Goal: Transaction & Acquisition: Complete application form

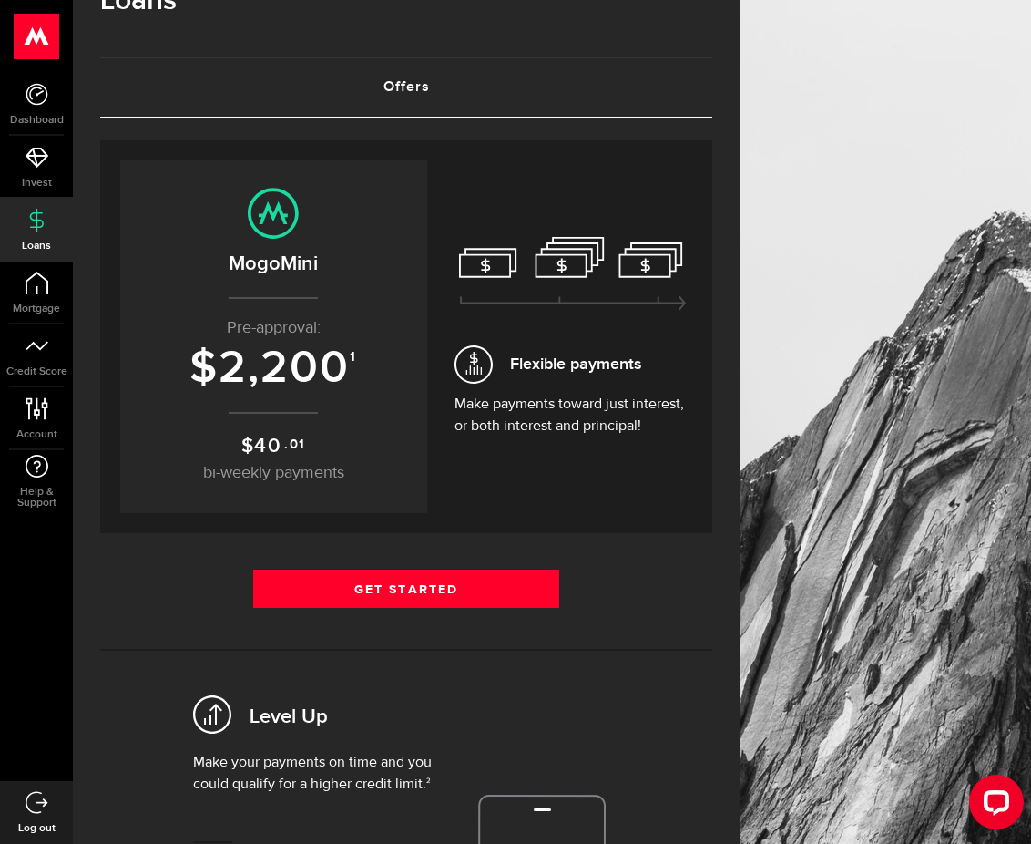
scroll to position [91, 0]
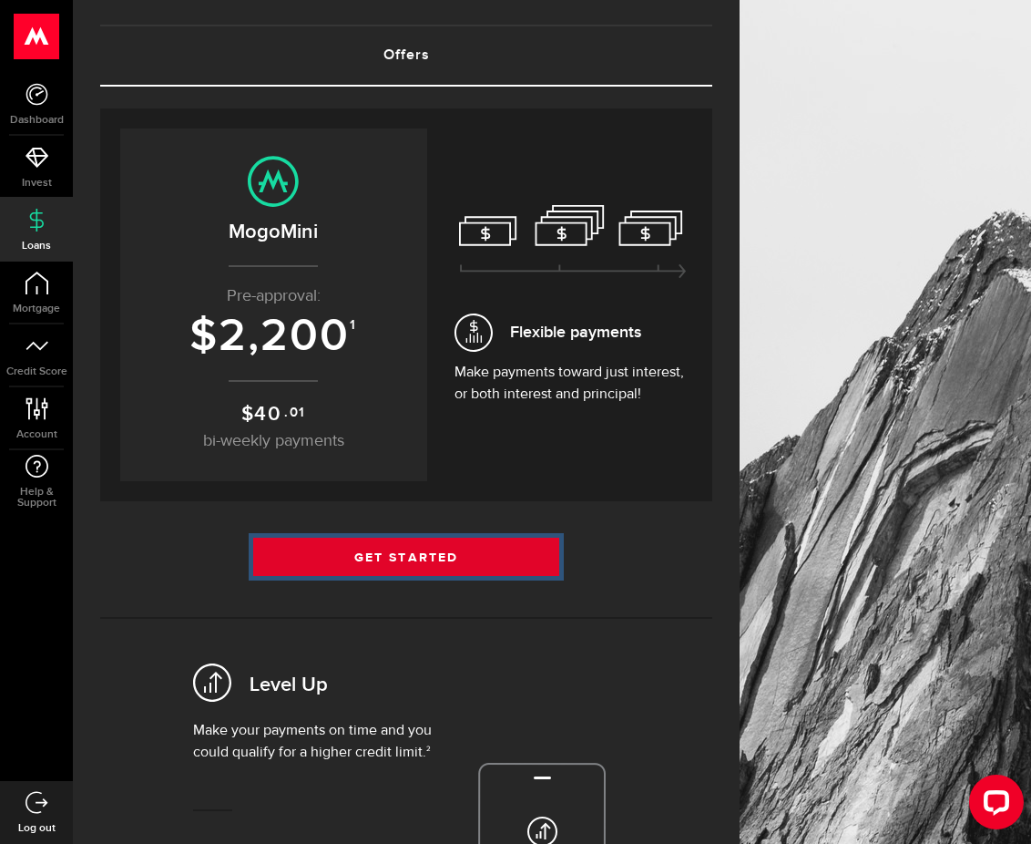
click at [455, 561] on link "Get Started" at bounding box center [406, 557] width 306 height 38
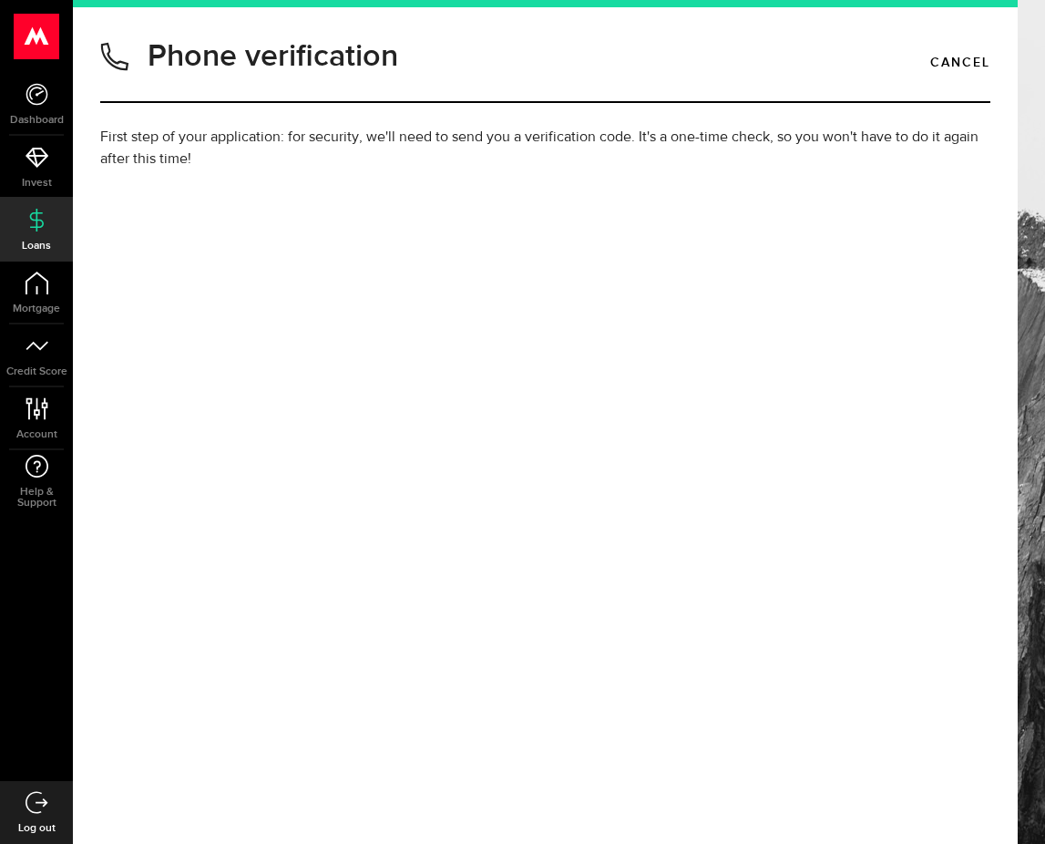
type input "4168805238"
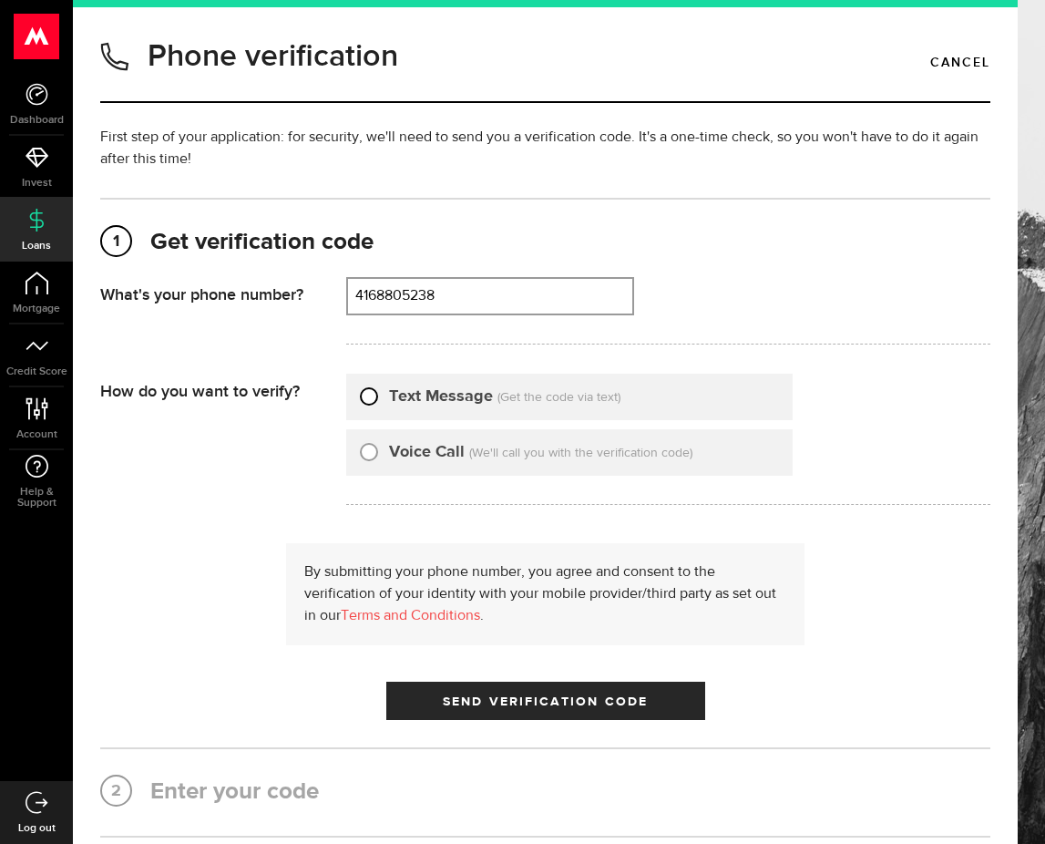
click at [372, 396] on input "Text Message" at bounding box center [369, 394] width 18 height 18
radio input "true"
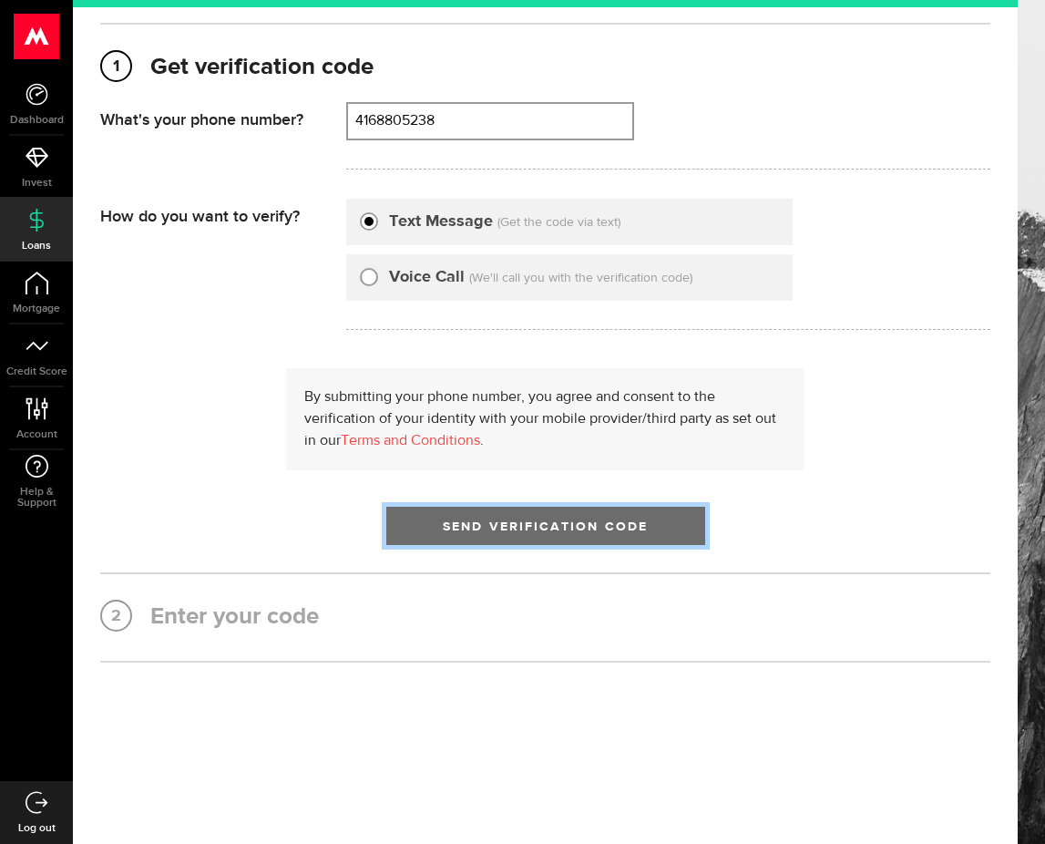
click at [491, 530] on span "Send Verification Code" at bounding box center [545, 526] width 205 height 13
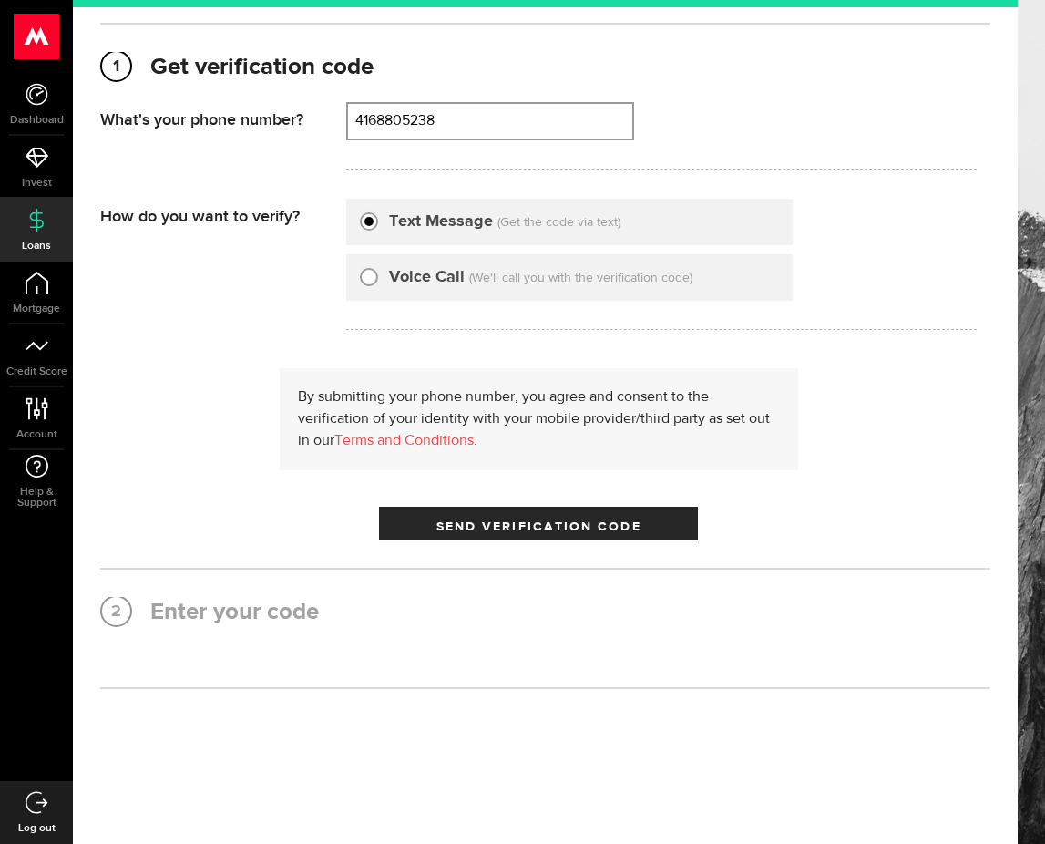
scroll to position [0, 0]
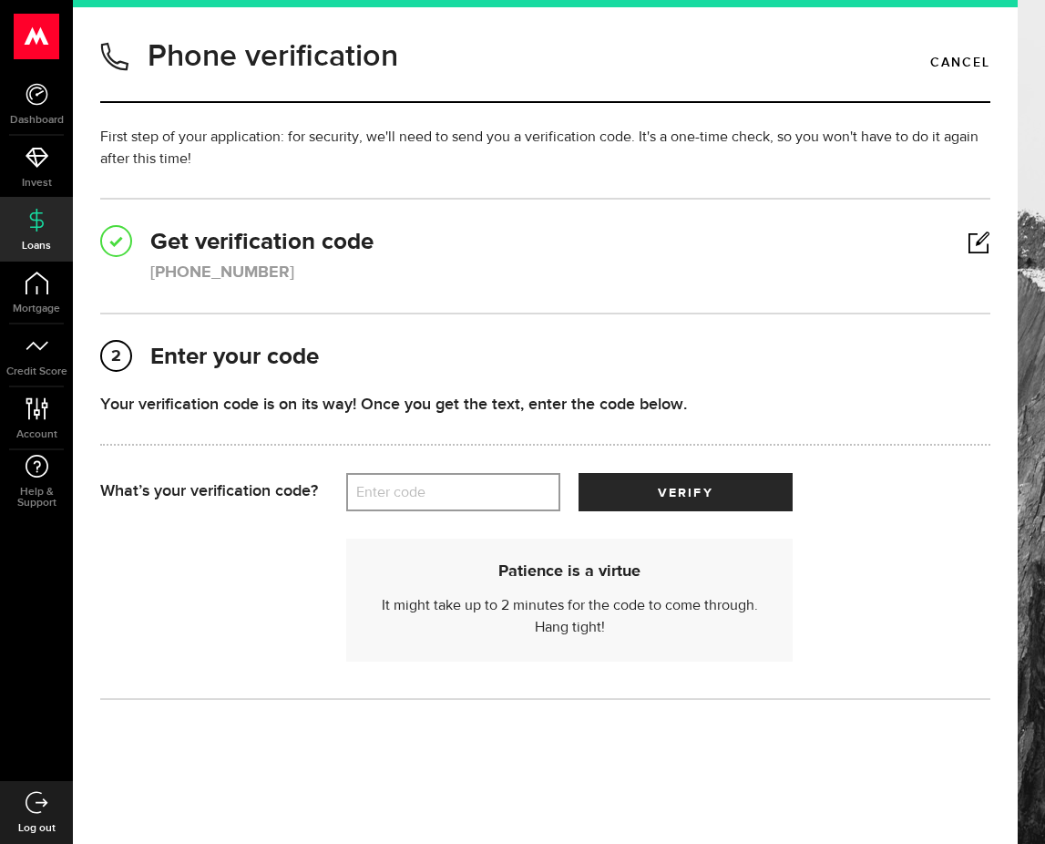
click at [395, 493] on label "Enter code" at bounding box center [453, 492] width 214 height 37
click at [395, 493] on input "Enter code" at bounding box center [453, 492] width 214 height 38
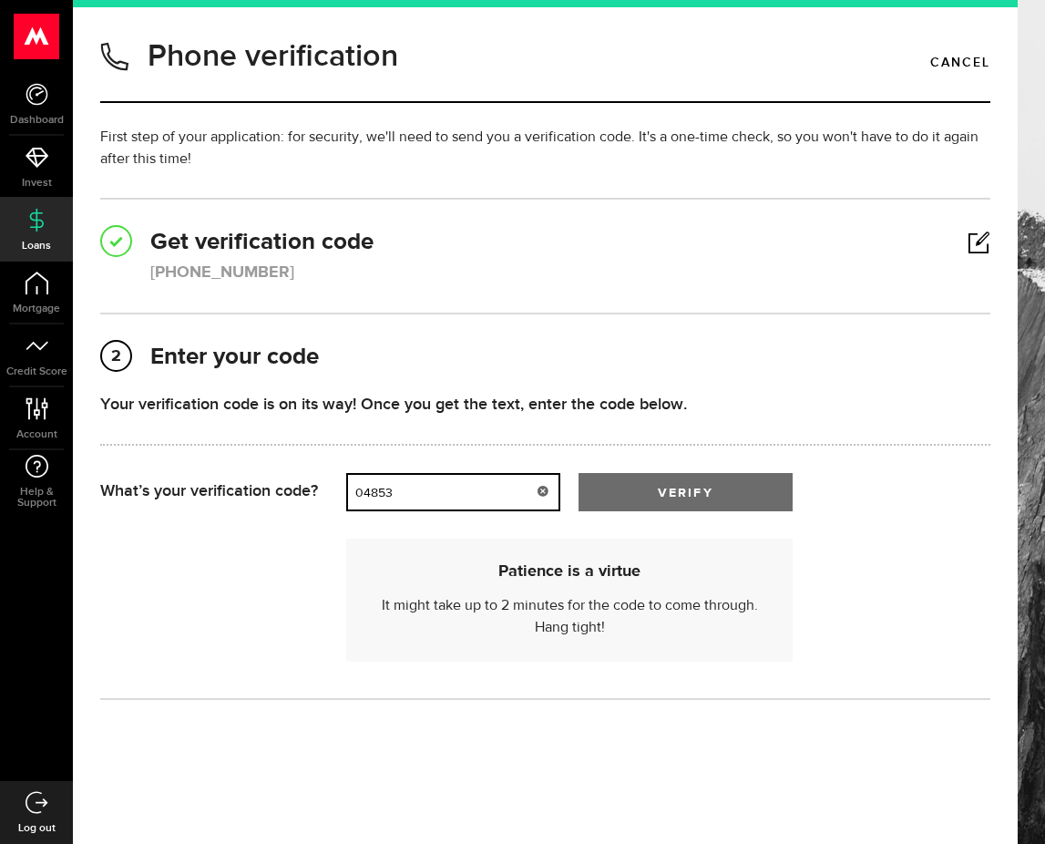
type input "04853"
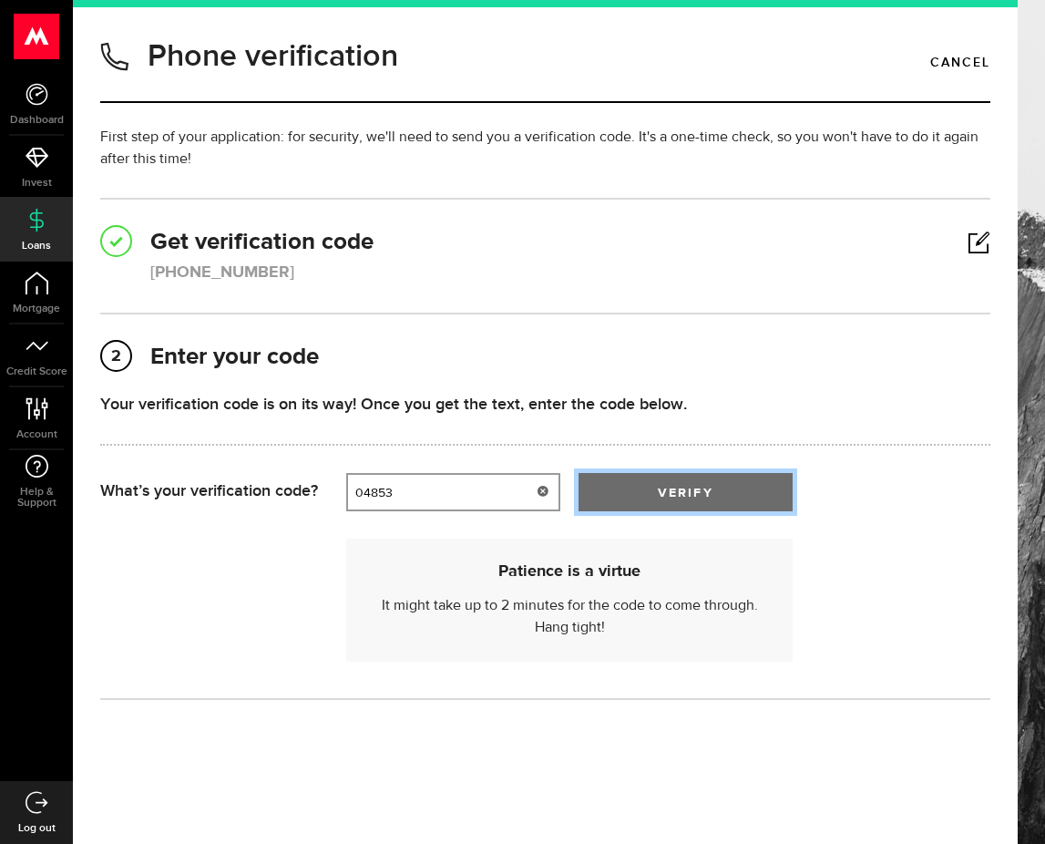
click at [705, 495] on span "verify" at bounding box center [685, 493] width 55 height 13
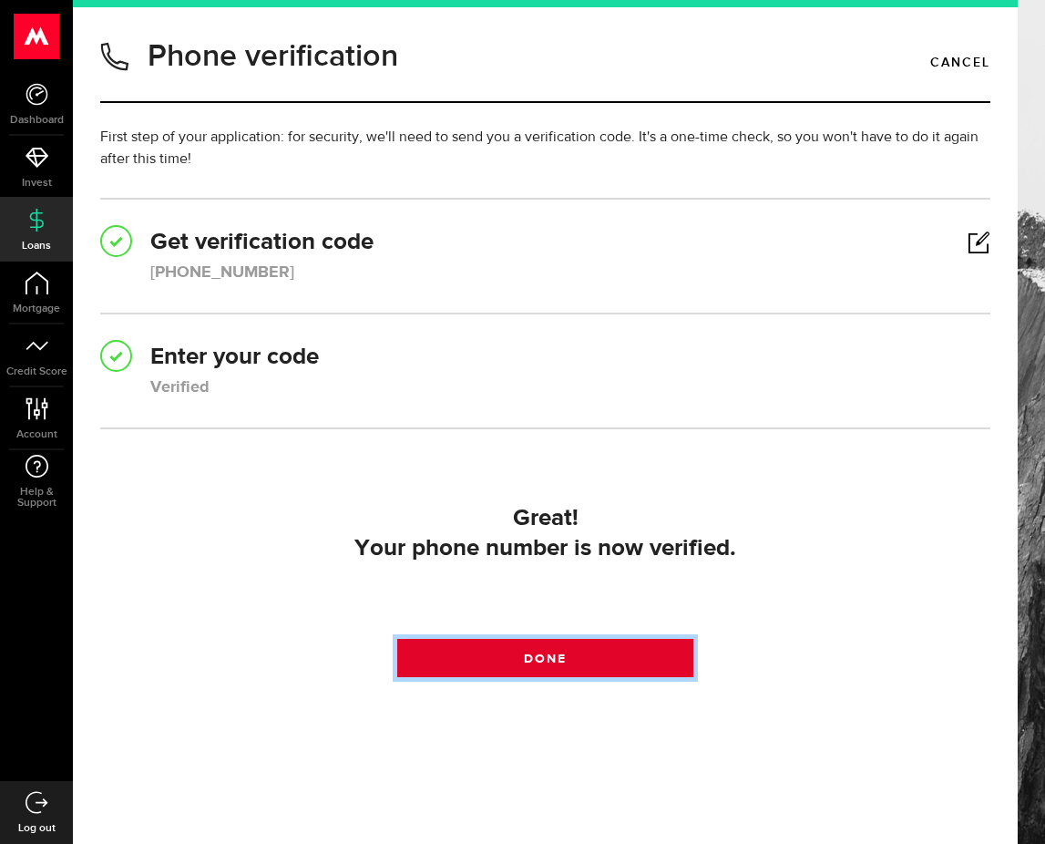
click at [631, 650] on link "Done" at bounding box center [545, 658] width 297 height 38
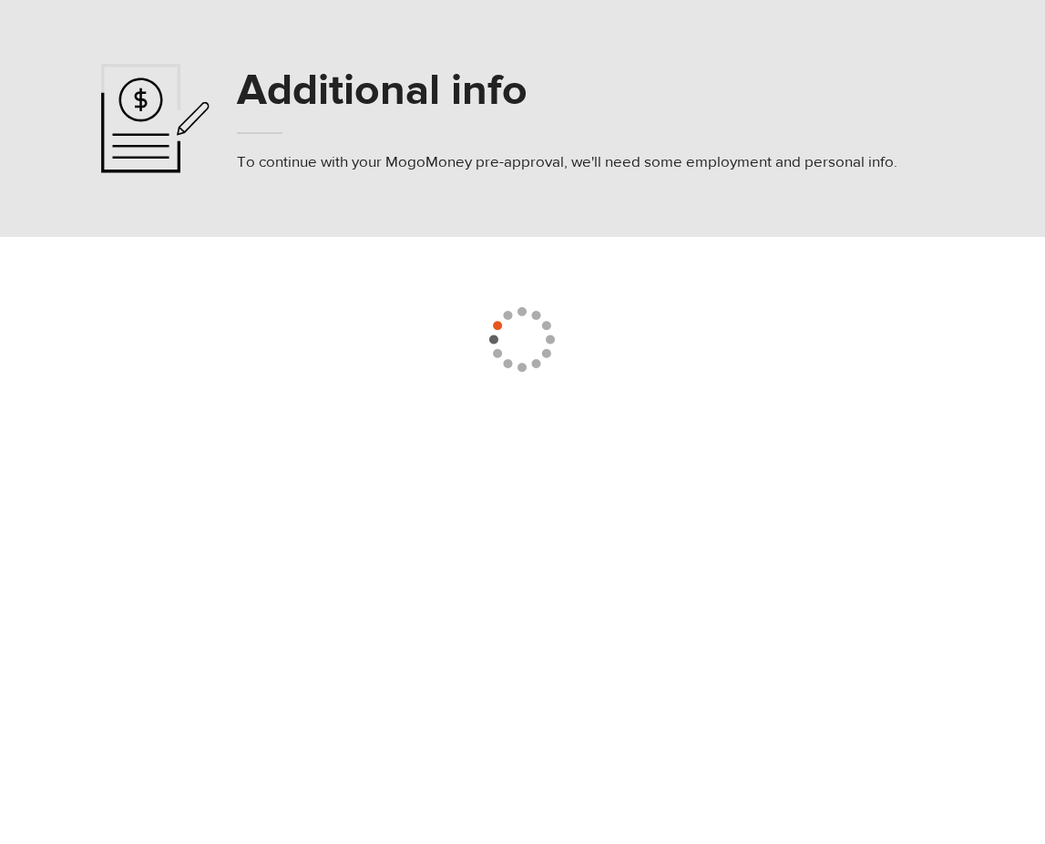
select select
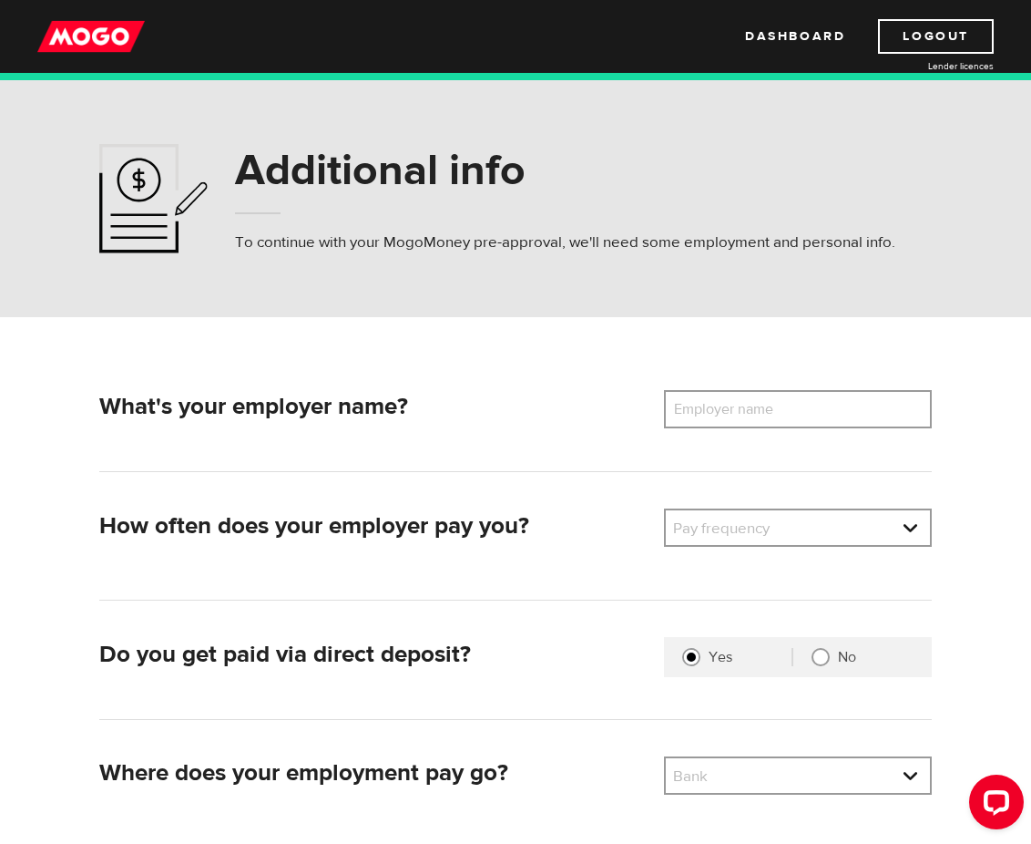
click at [733, 416] on label "Employer name" at bounding box center [737, 409] width 147 height 38
click at [733, 416] on input "Employer name" at bounding box center [798, 409] width 268 height 38
type input "House of Commons"
click at [742, 521] on link at bounding box center [798, 527] width 264 height 35
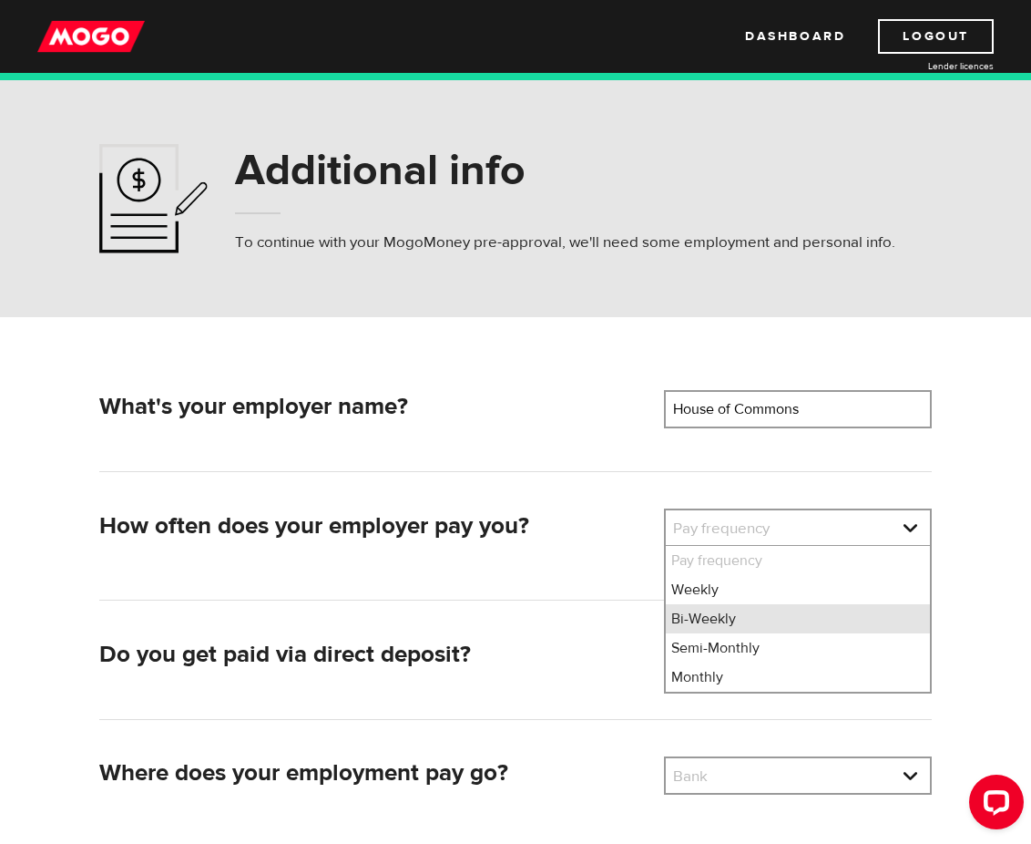
click at [714, 611] on li "Bi-Weekly" at bounding box center [798, 618] width 264 height 29
select select "2"
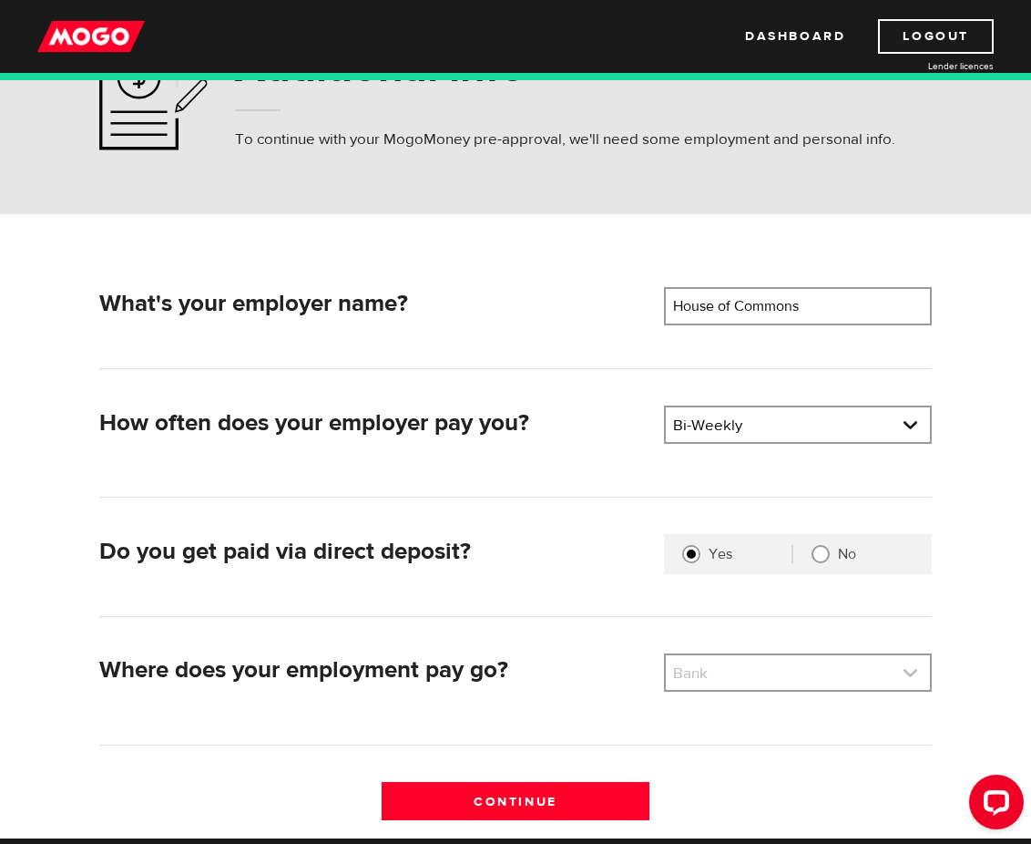
scroll to position [182, 0]
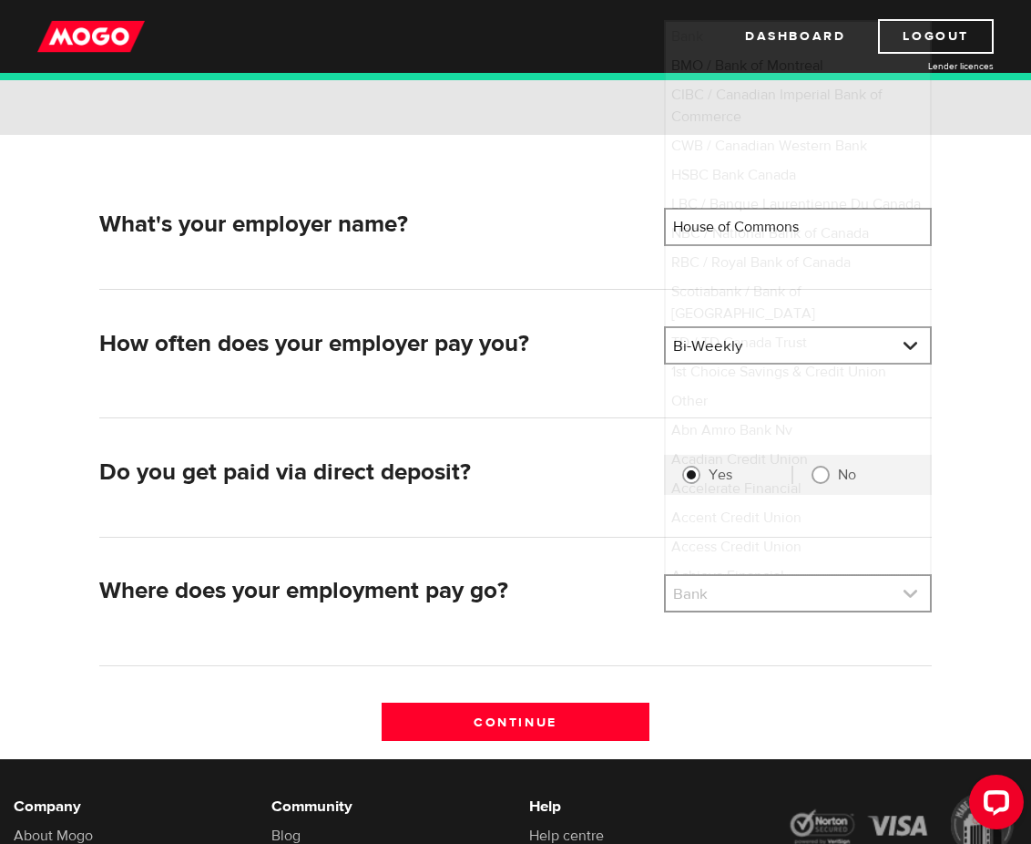
click at [721, 594] on link at bounding box center [798, 593] width 264 height 35
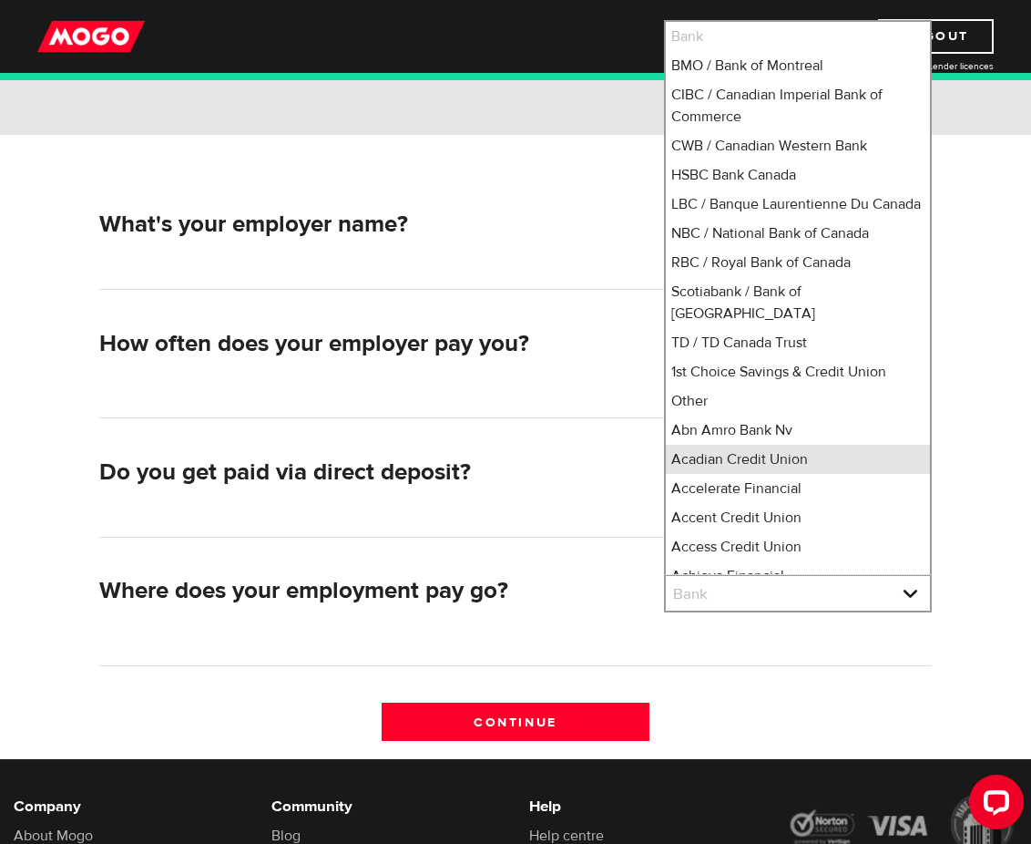
scroll to position [16, 0]
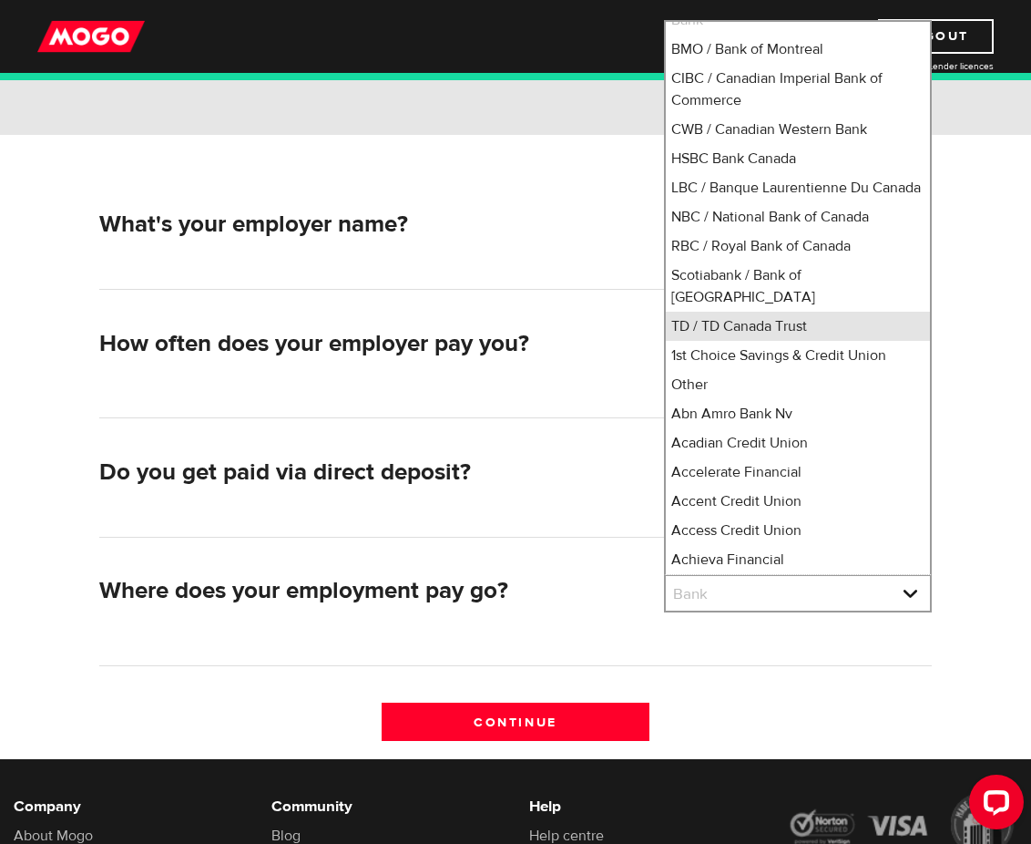
click at [729, 324] on li "TD / TD Canada Trust" at bounding box center [798, 326] width 264 height 29
select select "9"
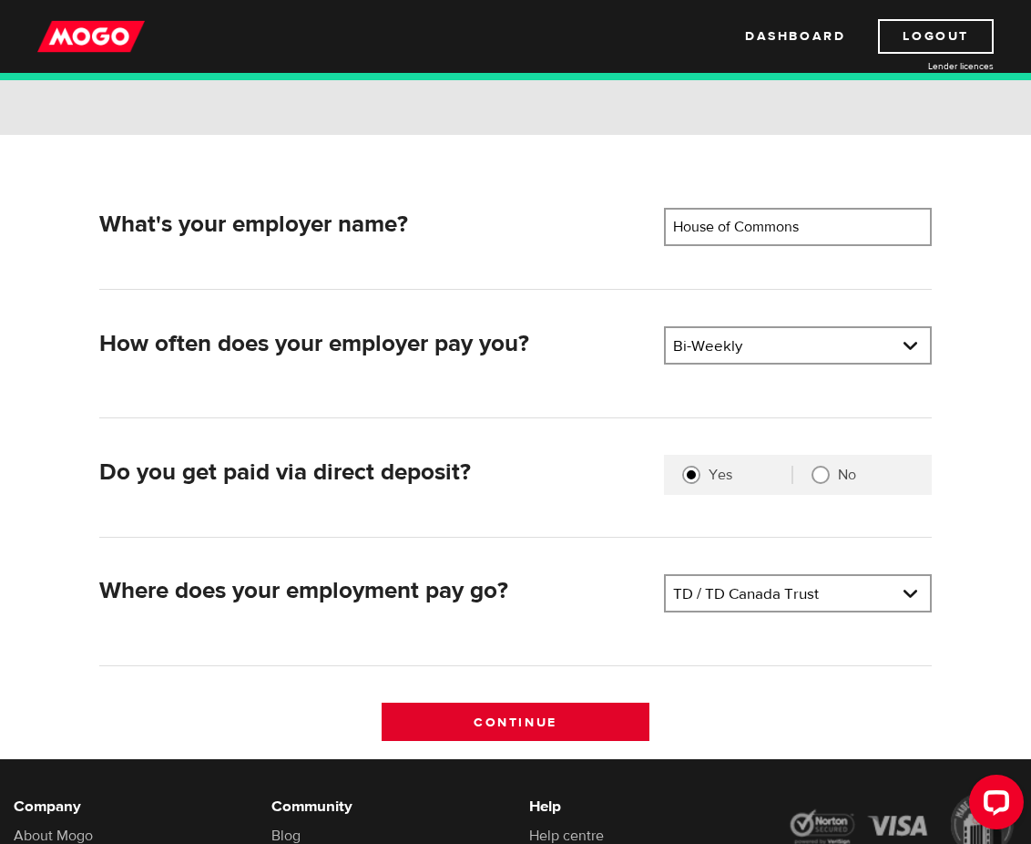
click at [513, 721] on input "Continue" at bounding box center [516, 722] width 268 height 38
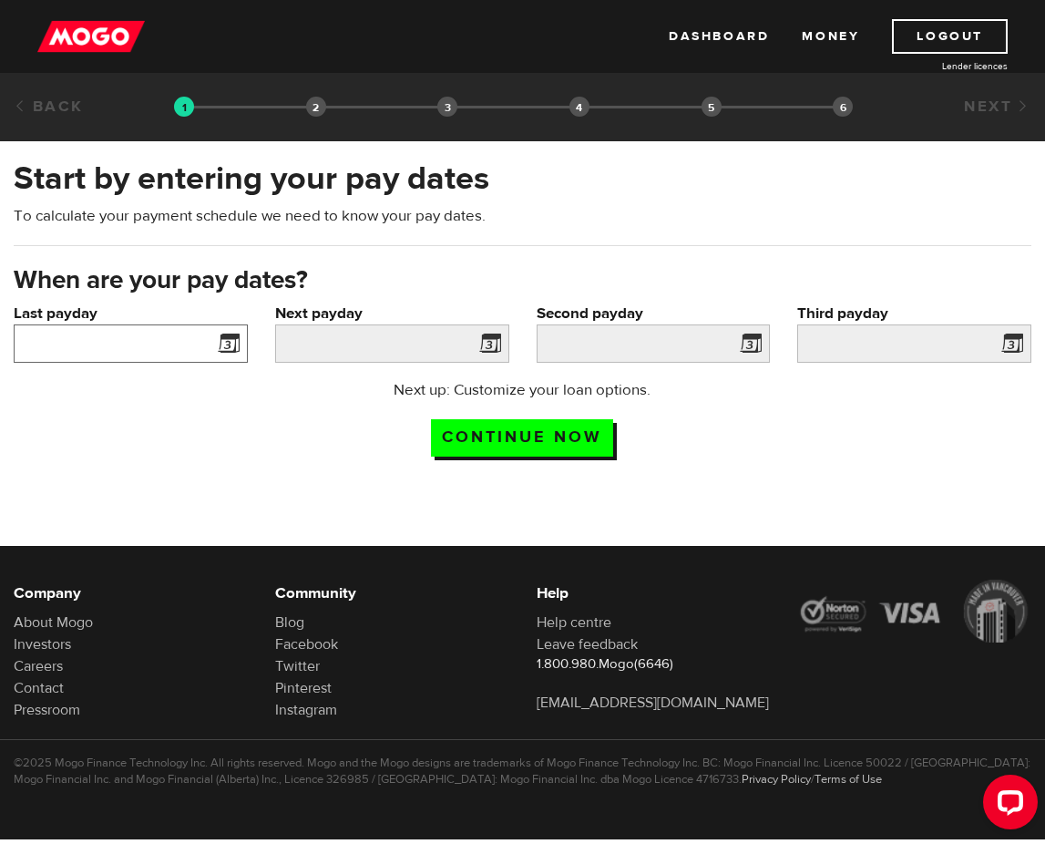
click at [186, 342] on input "Last payday" at bounding box center [131, 343] width 234 height 38
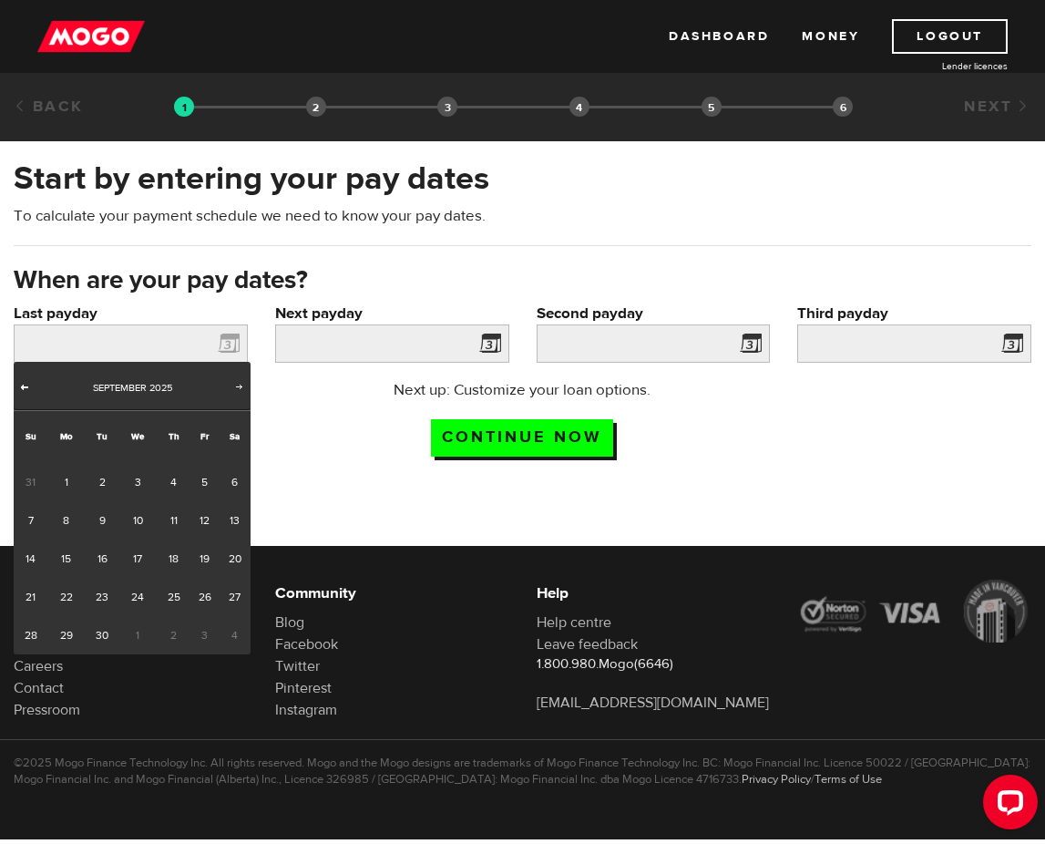
click at [17, 385] on span "Prev" at bounding box center [24, 386] width 15 height 15
drag, startPoint x: 126, startPoint y: 629, endPoint x: 135, endPoint y: 600, distance: 30.5
click at [127, 629] on link "27" at bounding box center [137, 635] width 37 height 38
type input "2025/08/27"
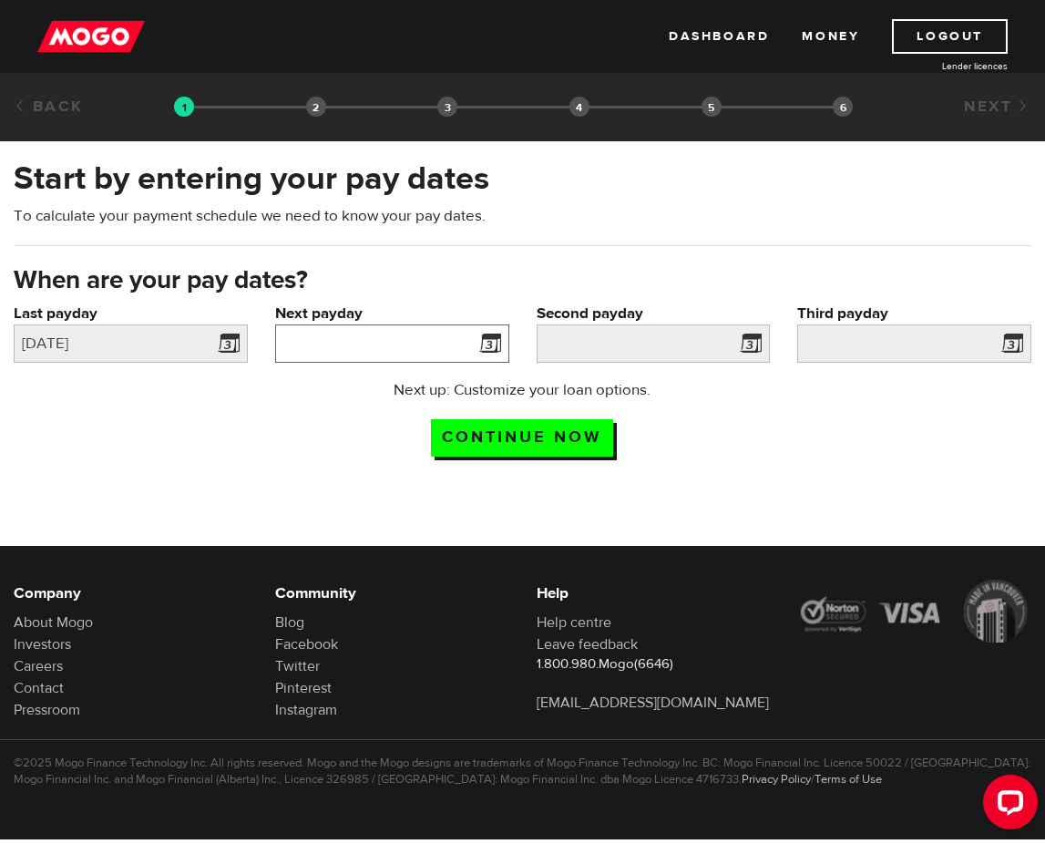
click at [296, 334] on input "Next payday" at bounding box center [392, 343] width 234 height 38
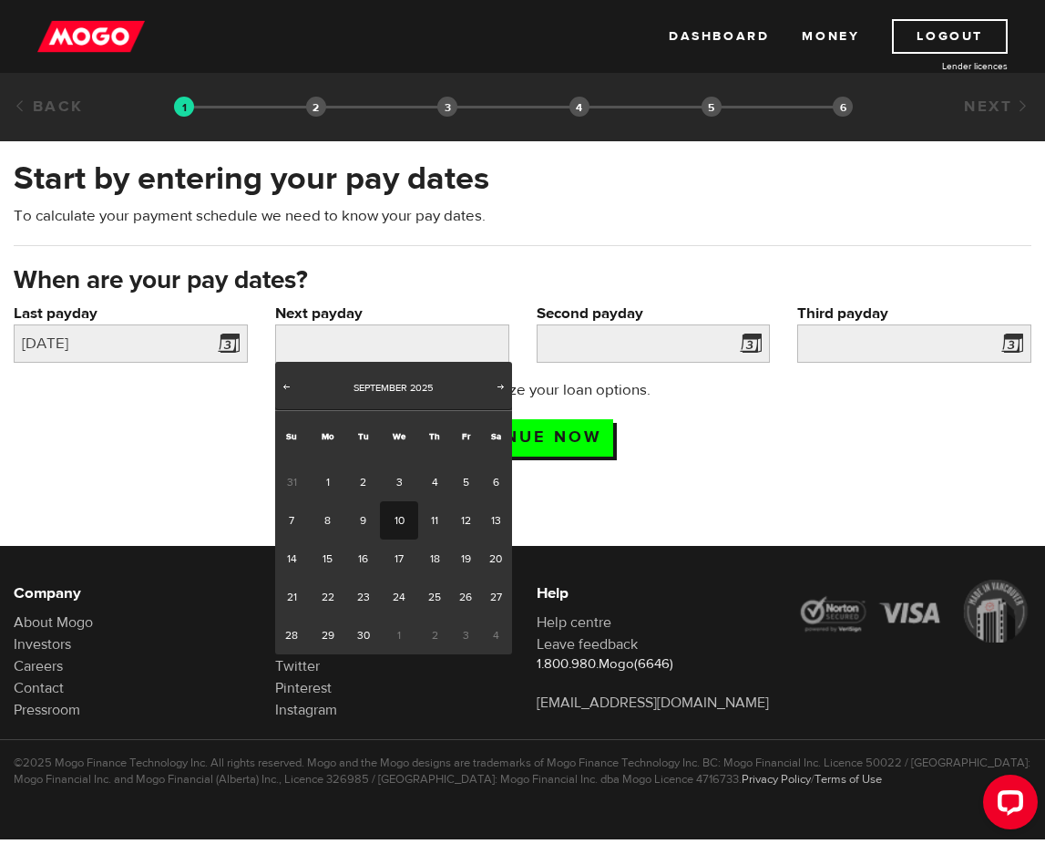
click at [389, 519] on link "10" at bounding box center [398, 520] width 37 height 38
type input "2025/09/10"
type input "2025/9/24"
type input "2025/10/8"
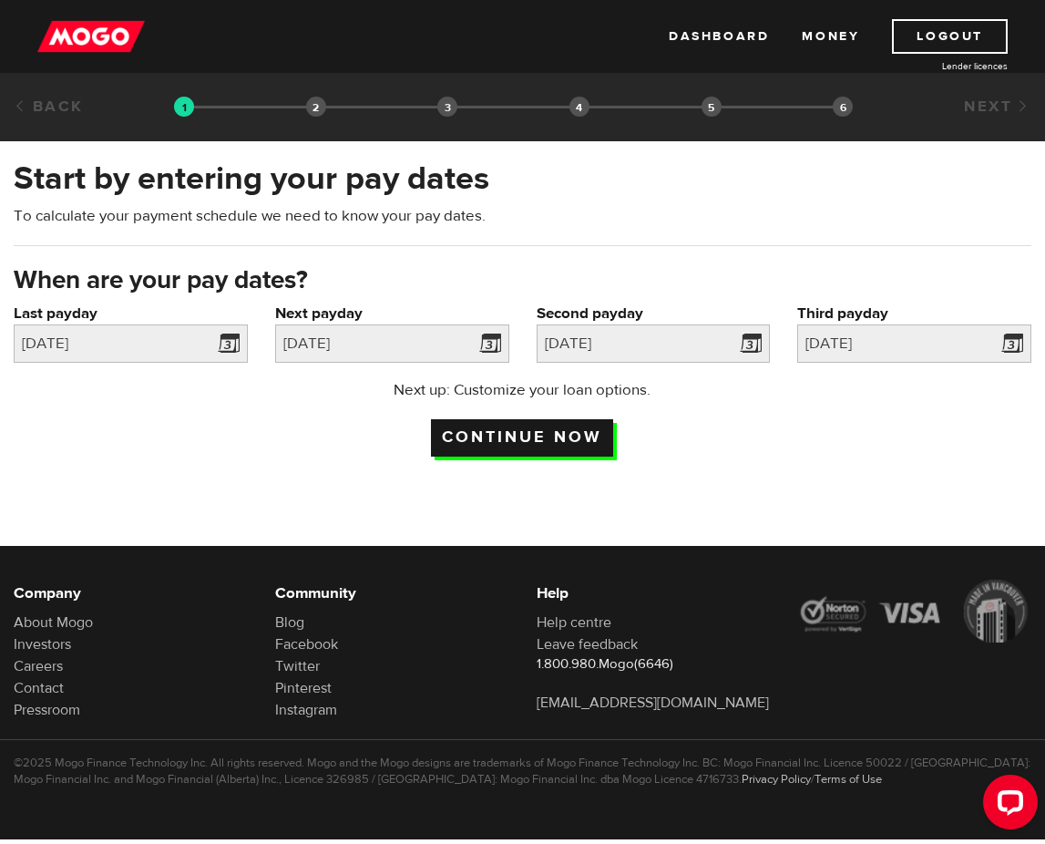
click at [597, 435] on input "Continue now" at bounding box center [522, 437] width 182 height 37
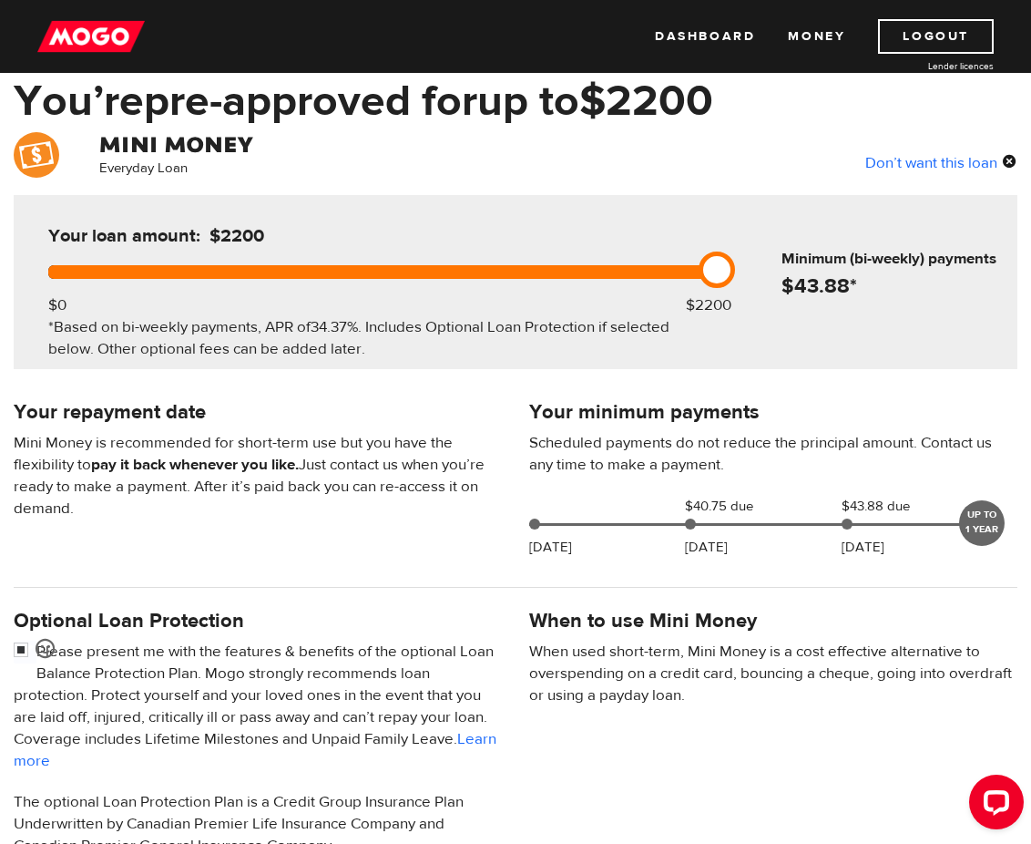
scroll to position [364, 0]
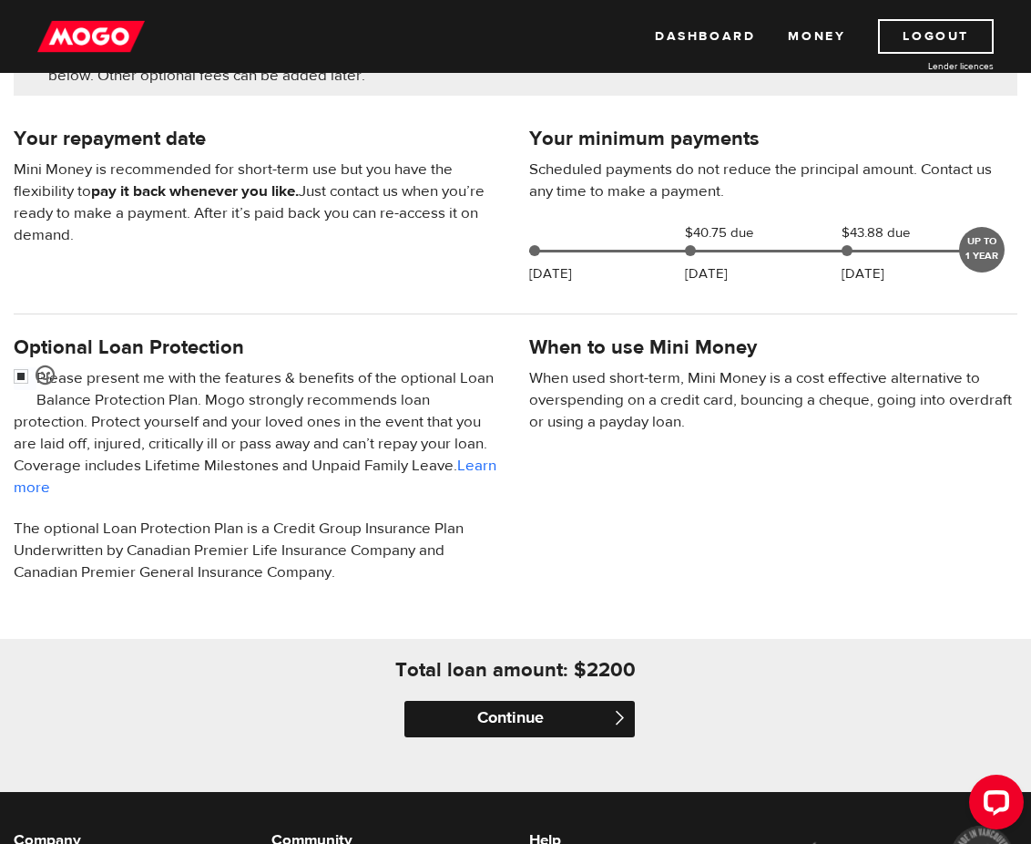
click at [528, 713] on input "Continue" at bounding box center [520, 719] width 231 height 36
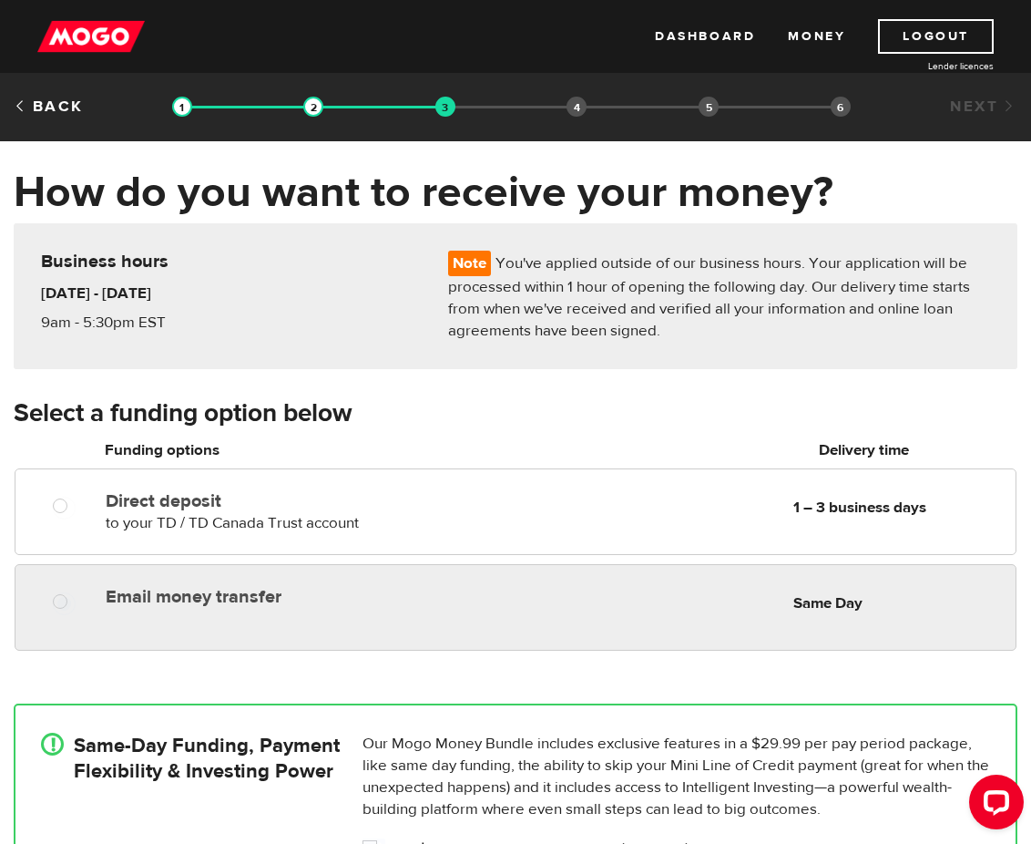
radio input "true"
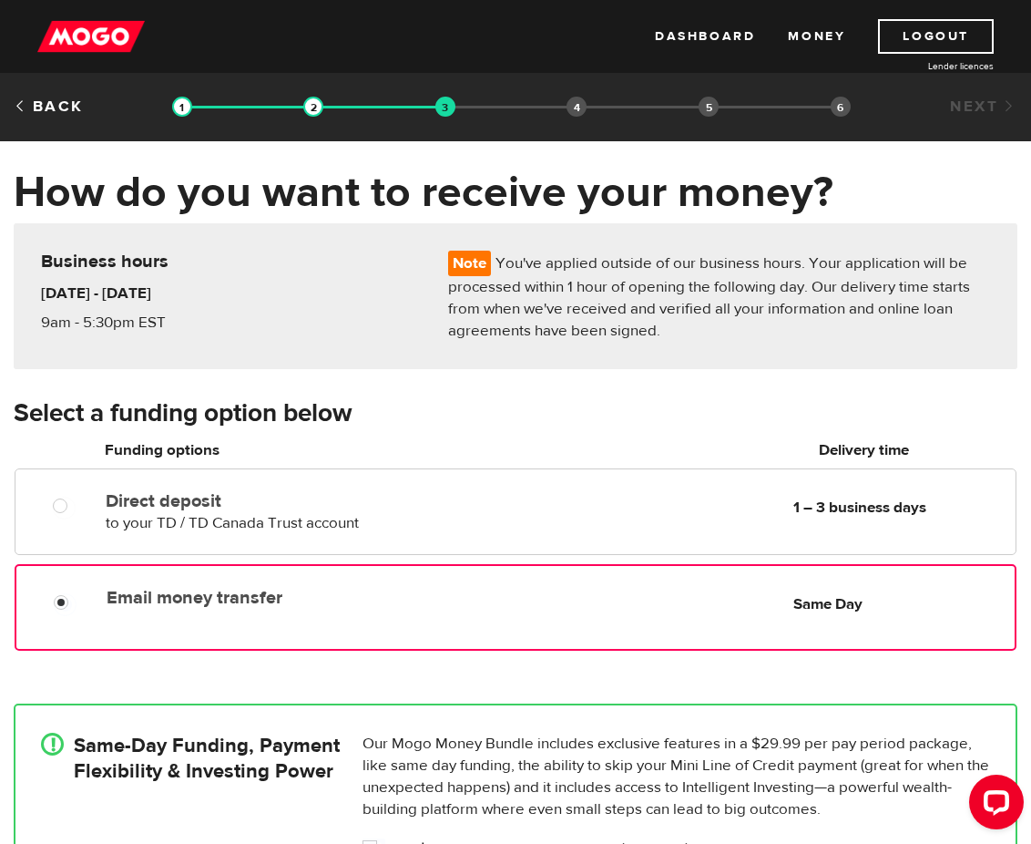
click at [450, 629] on div "Email money transfer Delivery in Same Day Same Day" at bounding box center [516, 607] width 1002 height 87
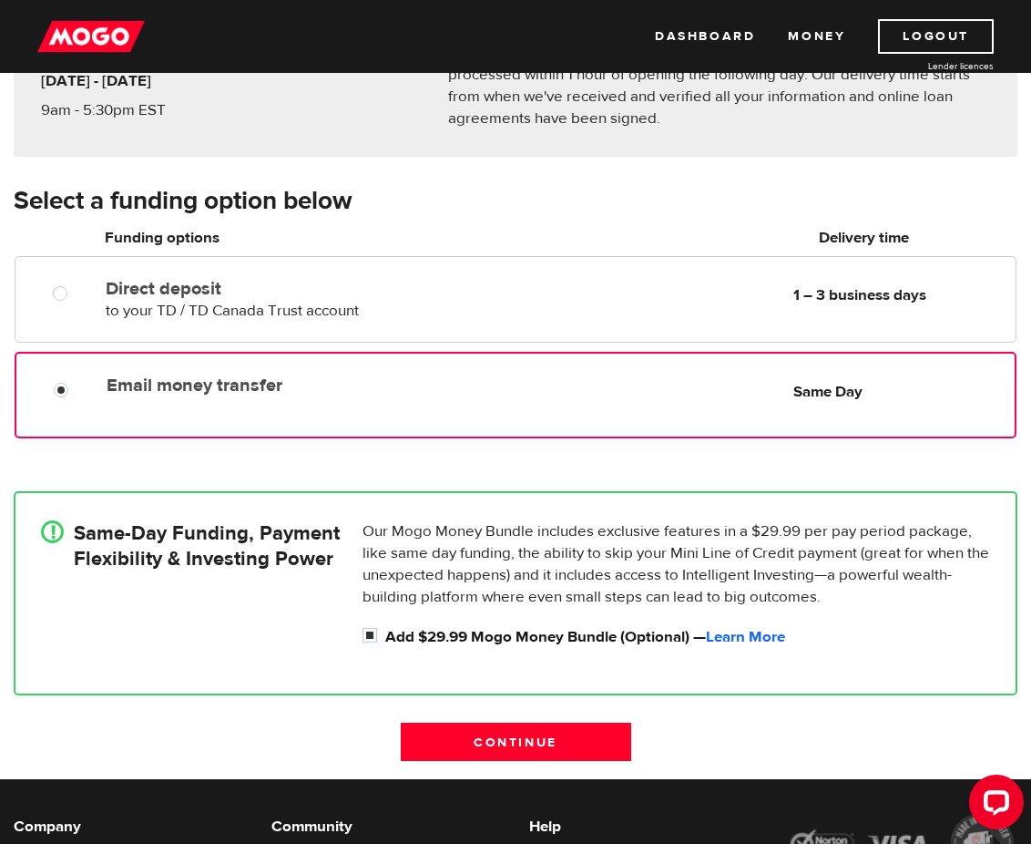
scroll to position [273, 0]
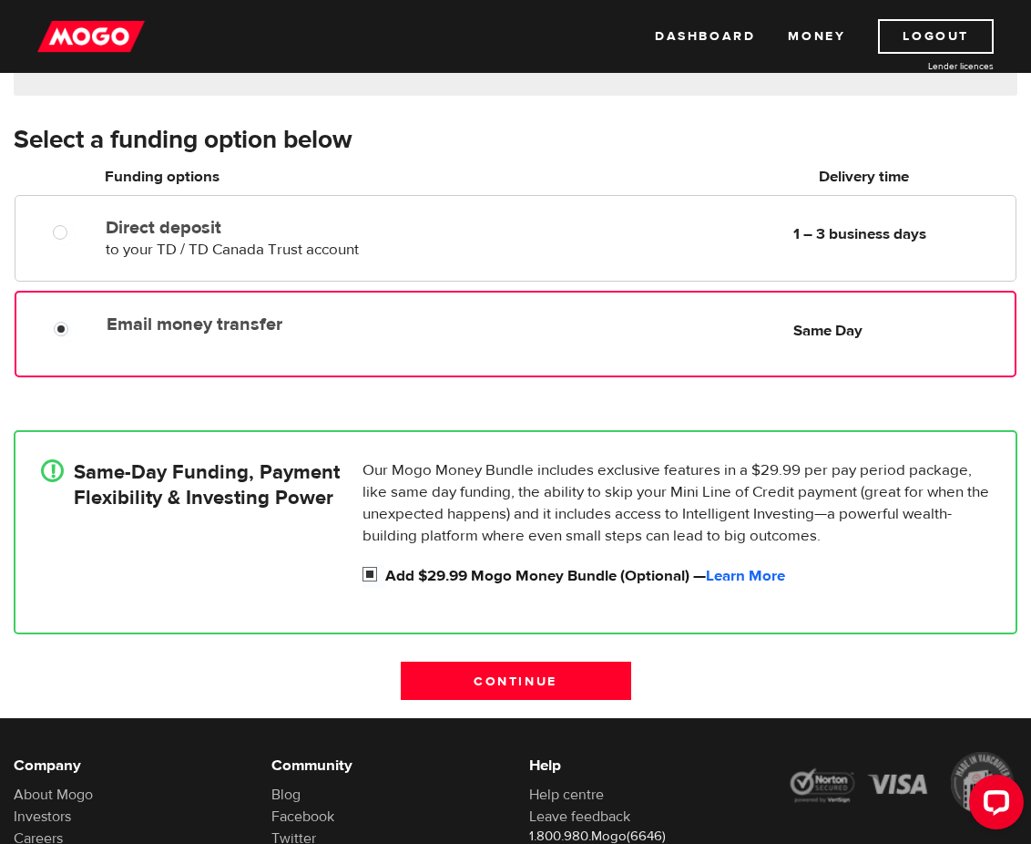
click at [373, 566] on input "Add $29.99 Mogo Money Bundle (Optional) — Learn More" at bounding box center [374, 576] width 23 height 23
checkbox input "false"
radio input "false"
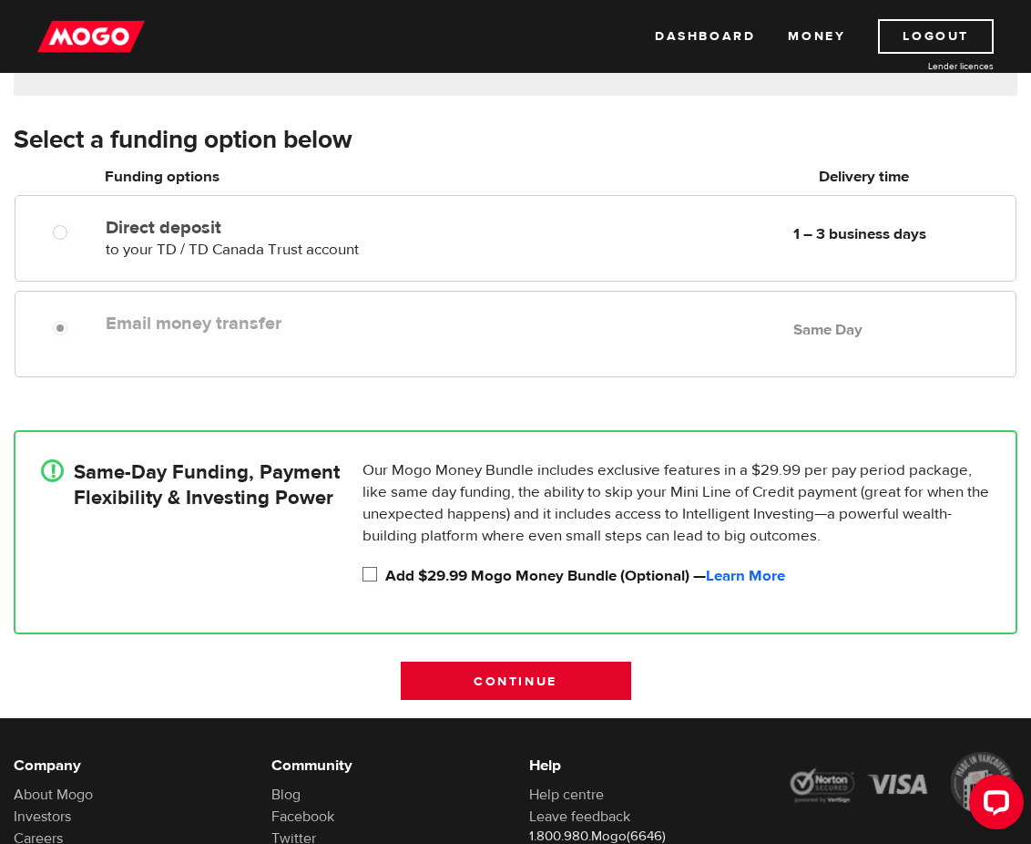
click at [505, 683] on input "Continue" at bounding box center [516, 681] width 231 height 38
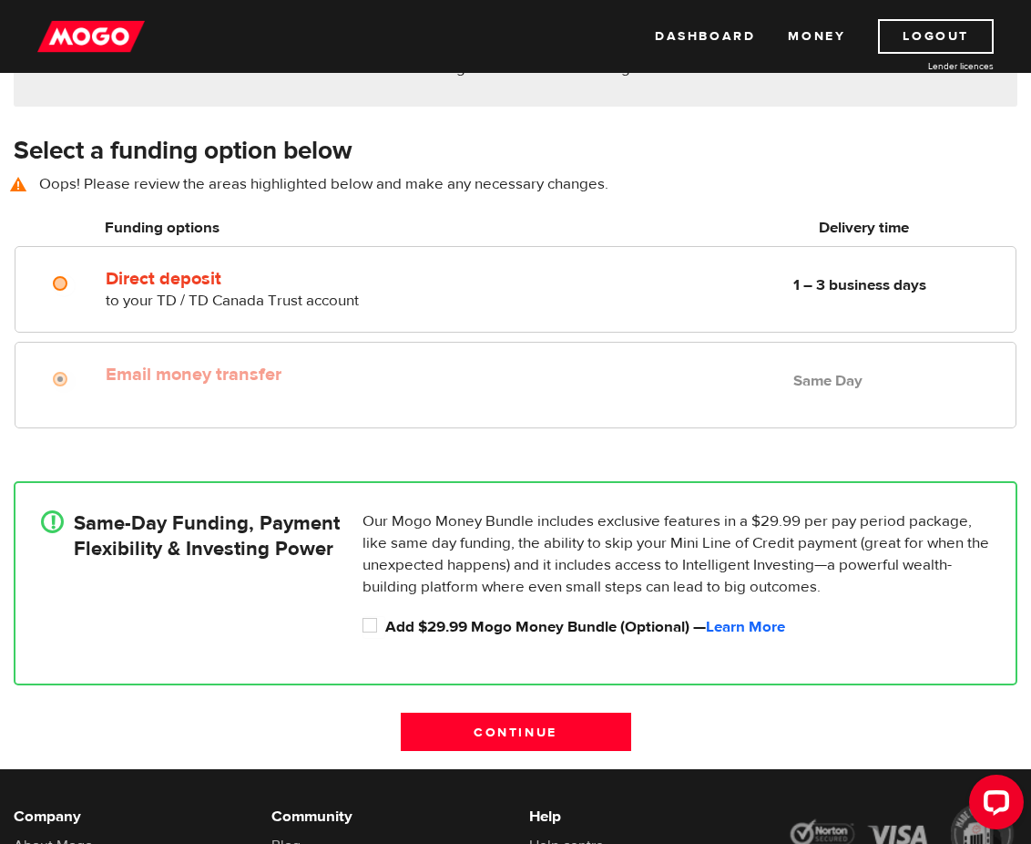
scroll to position [262, 0]
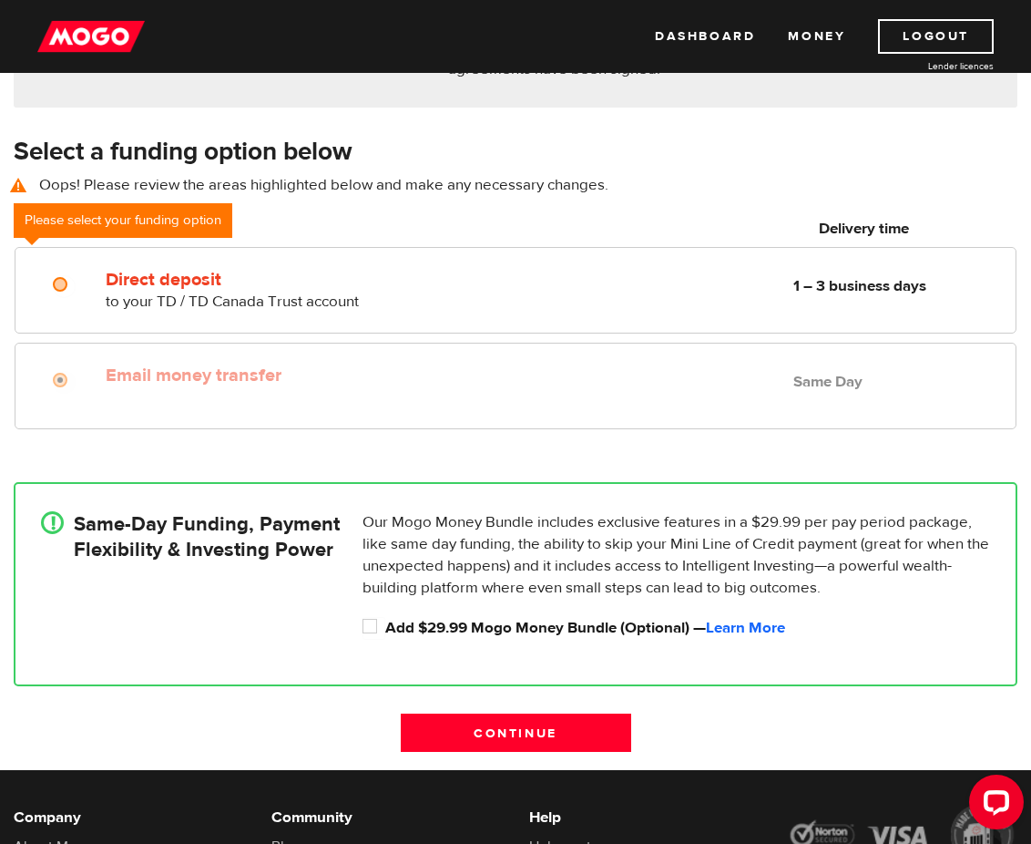
click at [564, 395] on div "Email money transfer Delivery in Same Day Same Day" at bounding box center [516, 386] width 1002 height 87
click at [112, 383] on label "Email money transfer" at bounding box center [289, 375] width 367 height 22
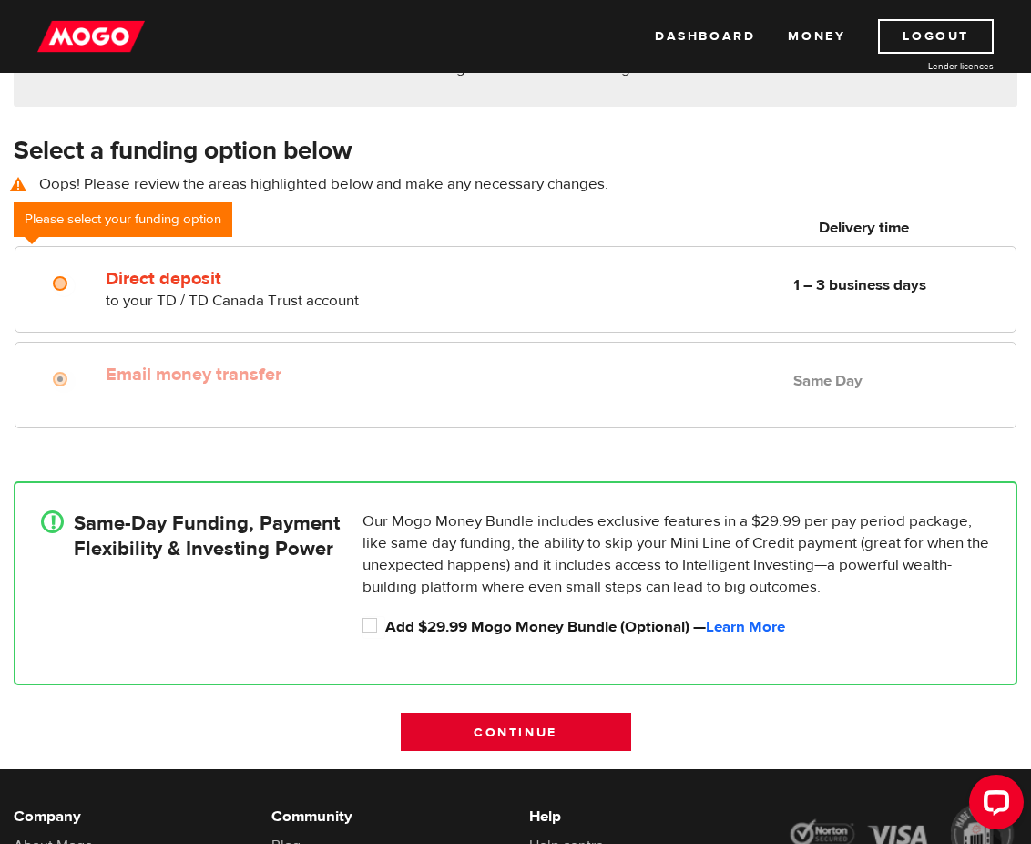
scroll to position [353, 0]
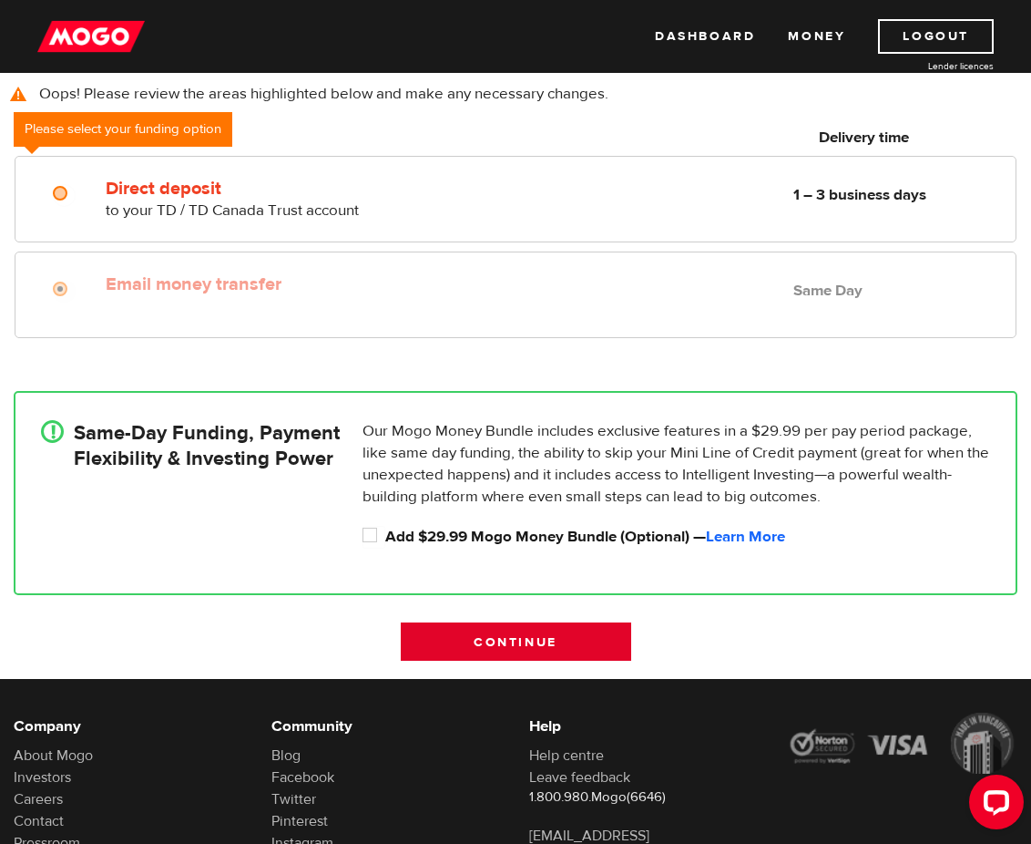
click at [484, 643] on input "Continue" at bounding box center [516, 641] width 231 height 38
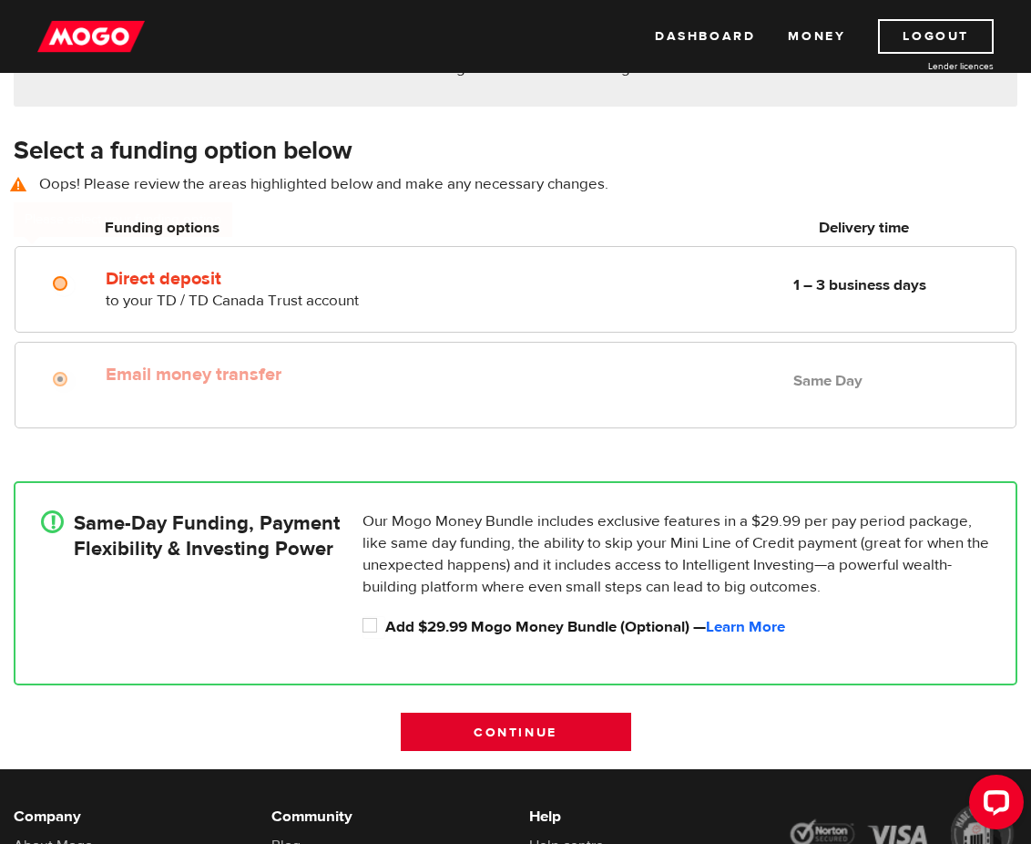
scroll to position [262, 0]
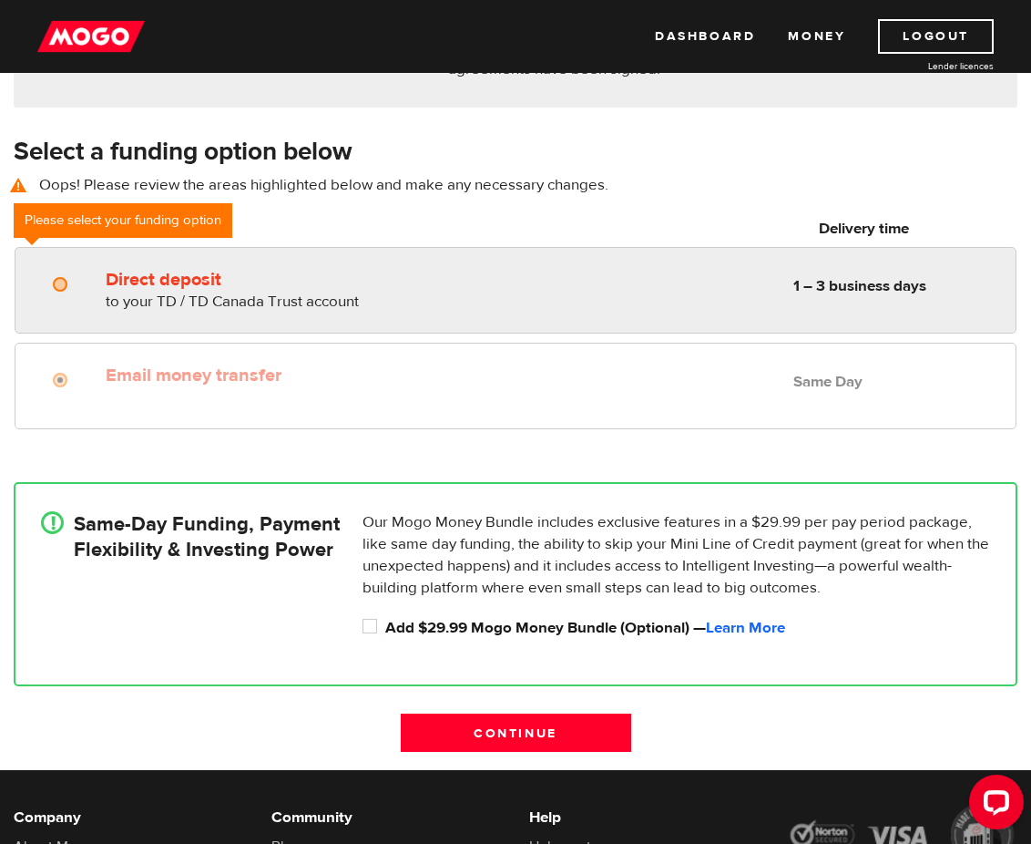
radio input "true"
click at [107, 294] on span "to your TD / TD Canada Trust account" at bounding box center [232, 302] width 253 height 20
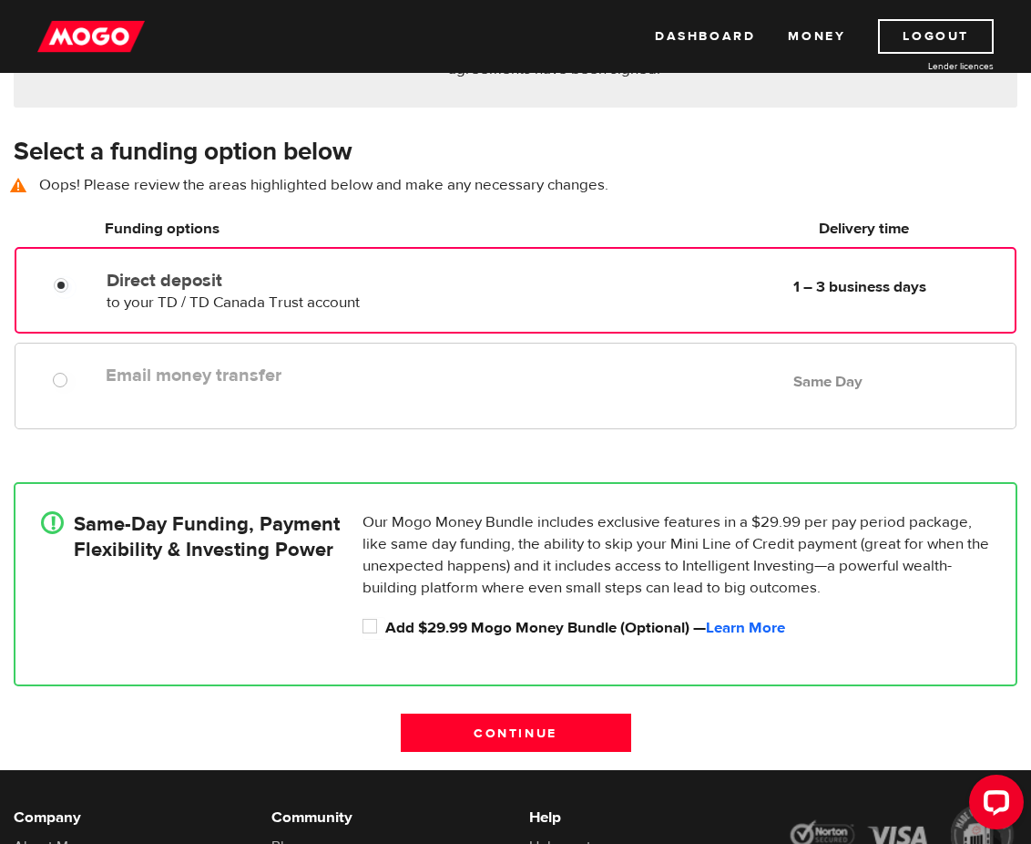
click at [77, 392] on div at bounding box center [66, 382] width 26 height 23
click at [441, 381] on label "Email money transfer" at bounding box center [289, 375] width 367 height 22
click at [525, 319] on div "Direct deposit to your TD / TD Canada Trust account Delivery in 1 – 3 business …" at bounding box center [516, 290] width 1002 height 87
click at [459, 405] on div "Email money transfer Delivery in Same Day Same Day" at bounding box center [516, 386] width 1002 height 87
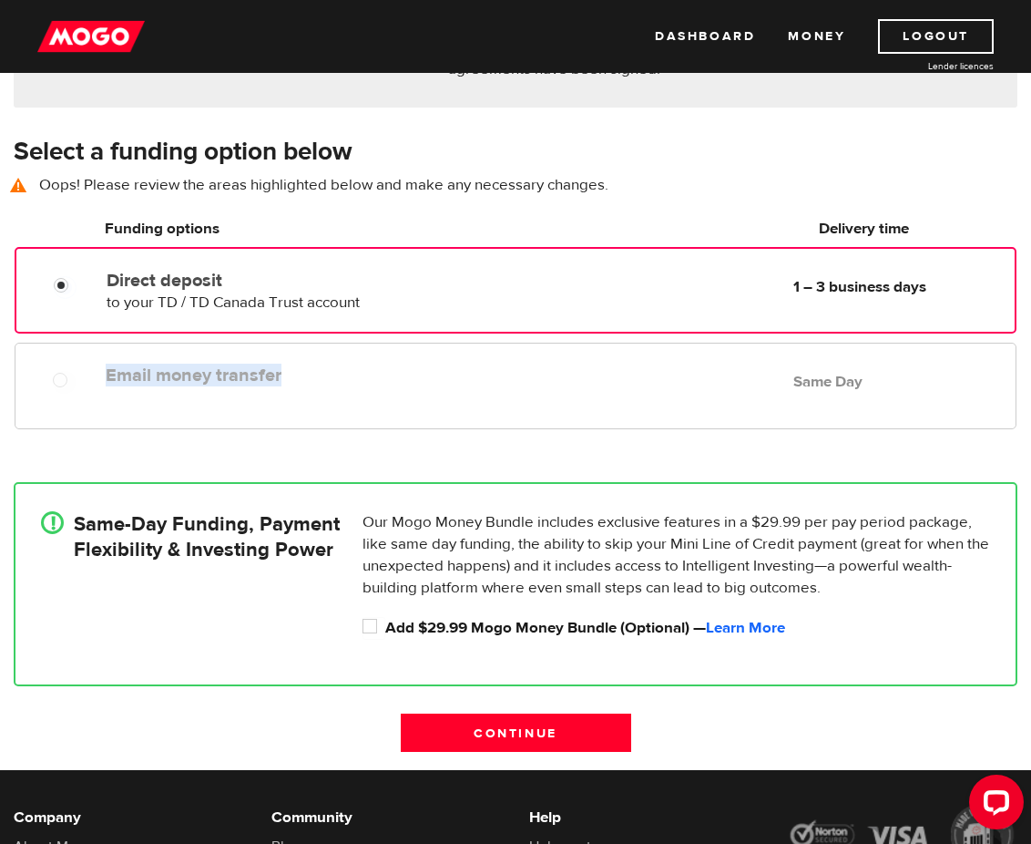
click at [459, 405] on div "Email money transfer Delivery in Same Day Same Day" at bounding box center [516, 386] width 1002 height 87
click at [62, 282] on input "Direct deposit" at bounding box center [65, 287] width 23 height 23
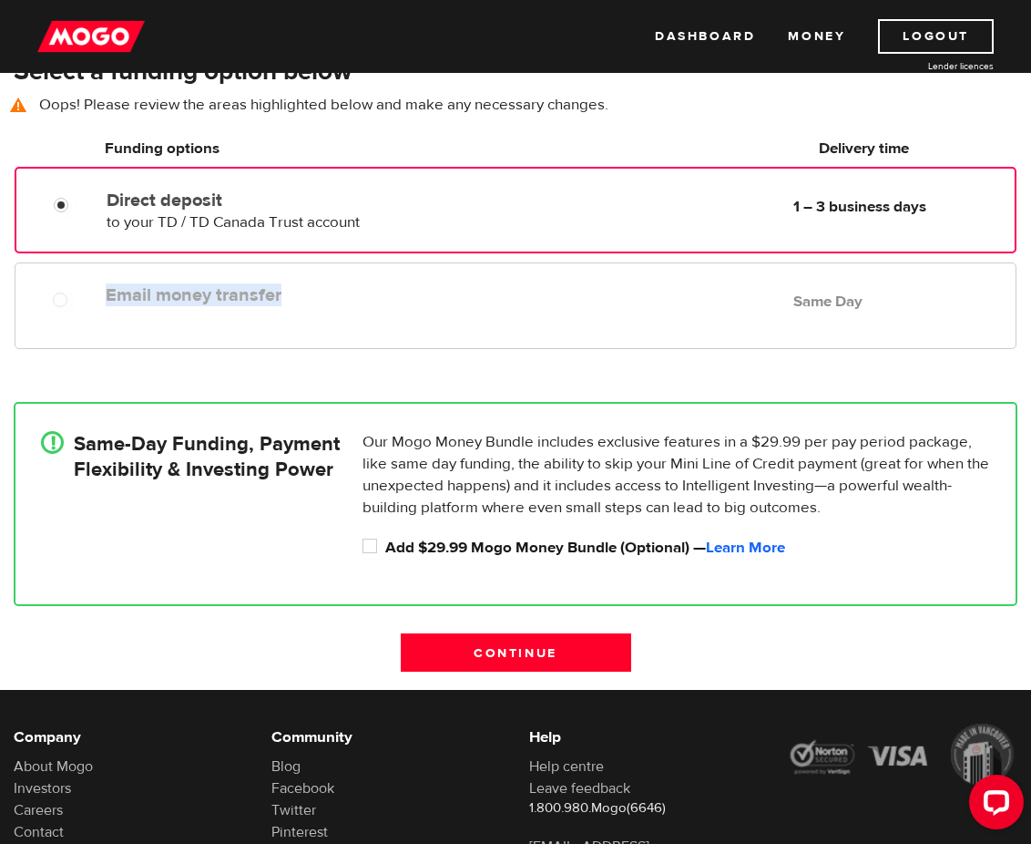
scroll to position [353, 0]
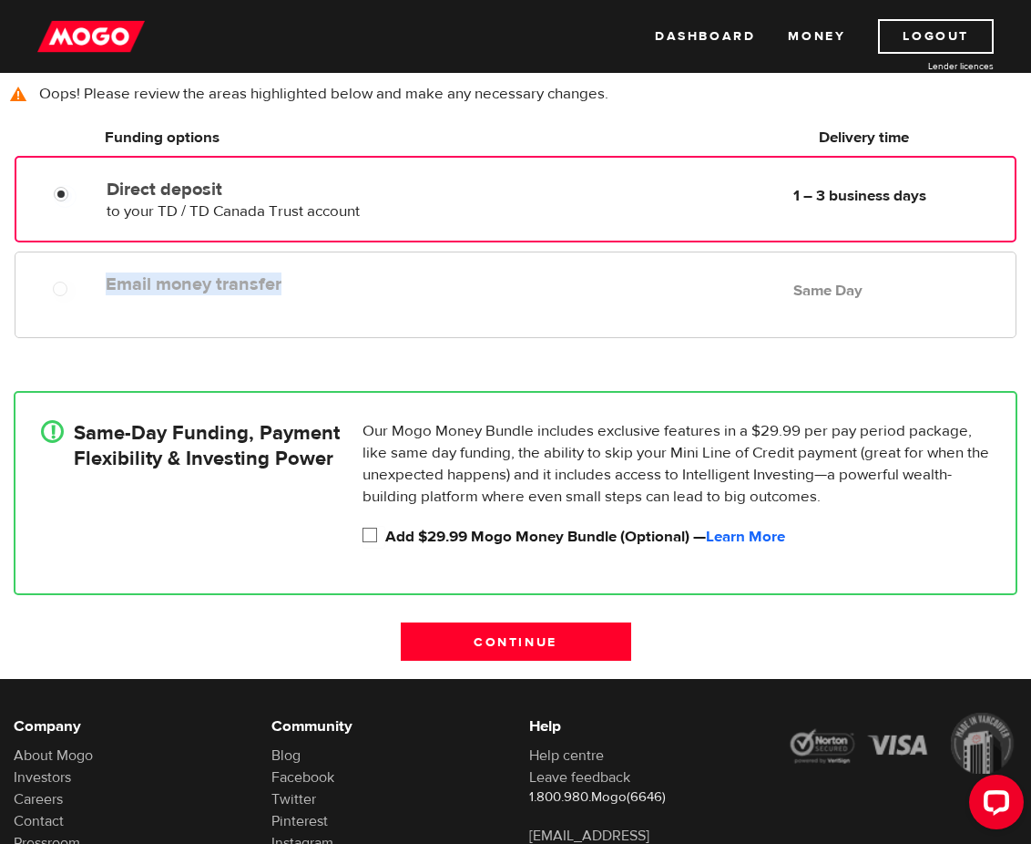
click at [371, 539] on input "Add $29.99 Mogo Money Bundle (Optional) — Learn More" at bounding box center [374, 537] width 23 height 23
click at [366, 527] on input "Add $29.99 Mogo Money Bundle (Optional) — Learn More" at bounding box center [374, 537] width 23 height 23
checkbox input "false"
radio input "false"
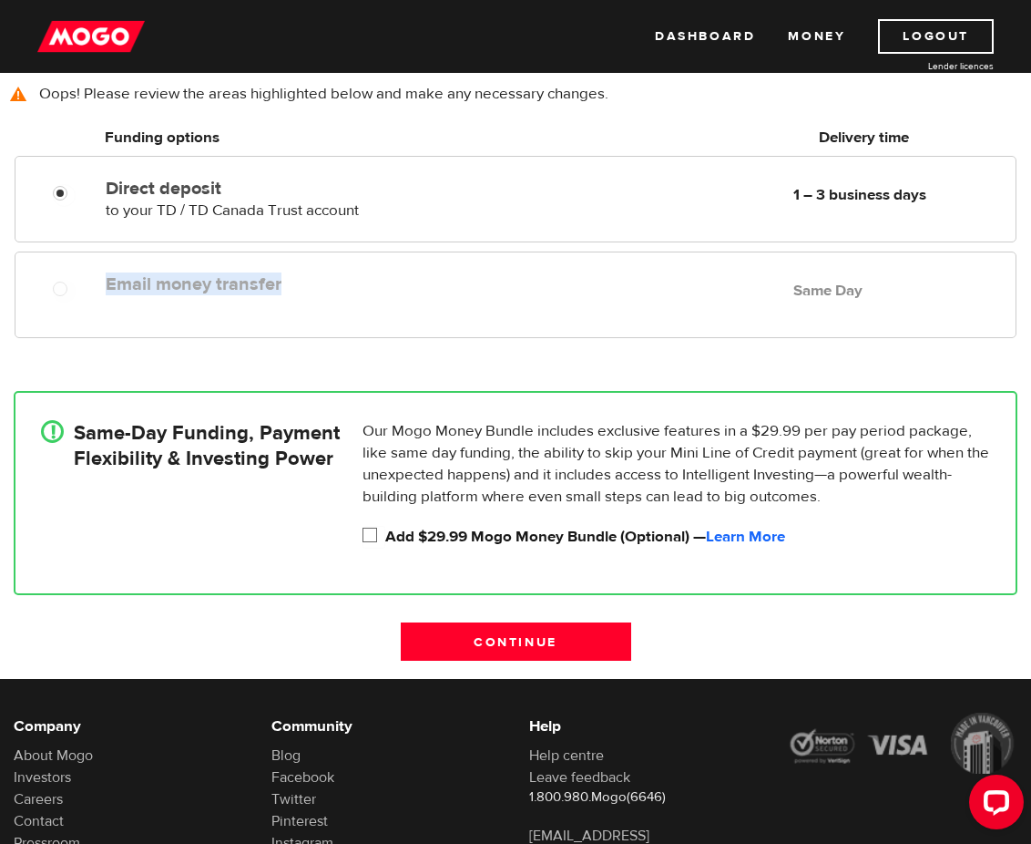
click at [375, 532] on input "Add $29.99 Mogo Money Bundle (Optional) — Learn More" at bounding box center [374, 537] width 23 height 23
checkbox input "true"
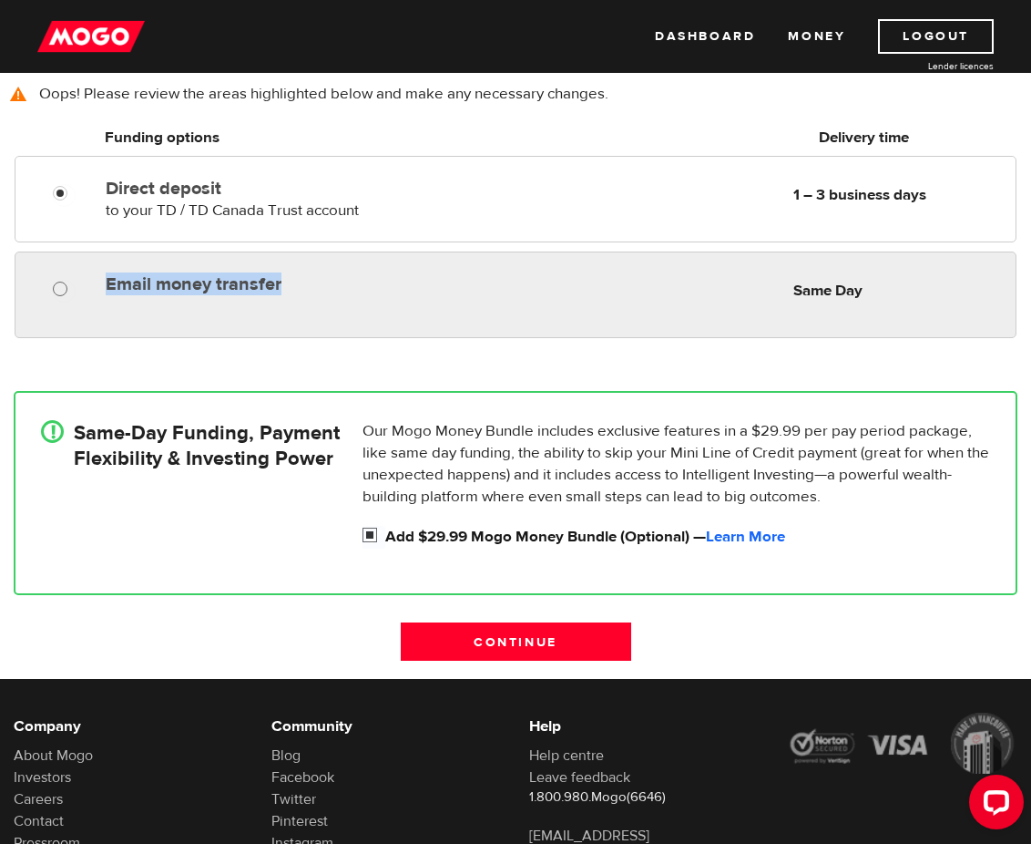
radio input "true"
click at [62, 293] on input "Email money transfer" at bounding box center [64, 291] width 23 height 23
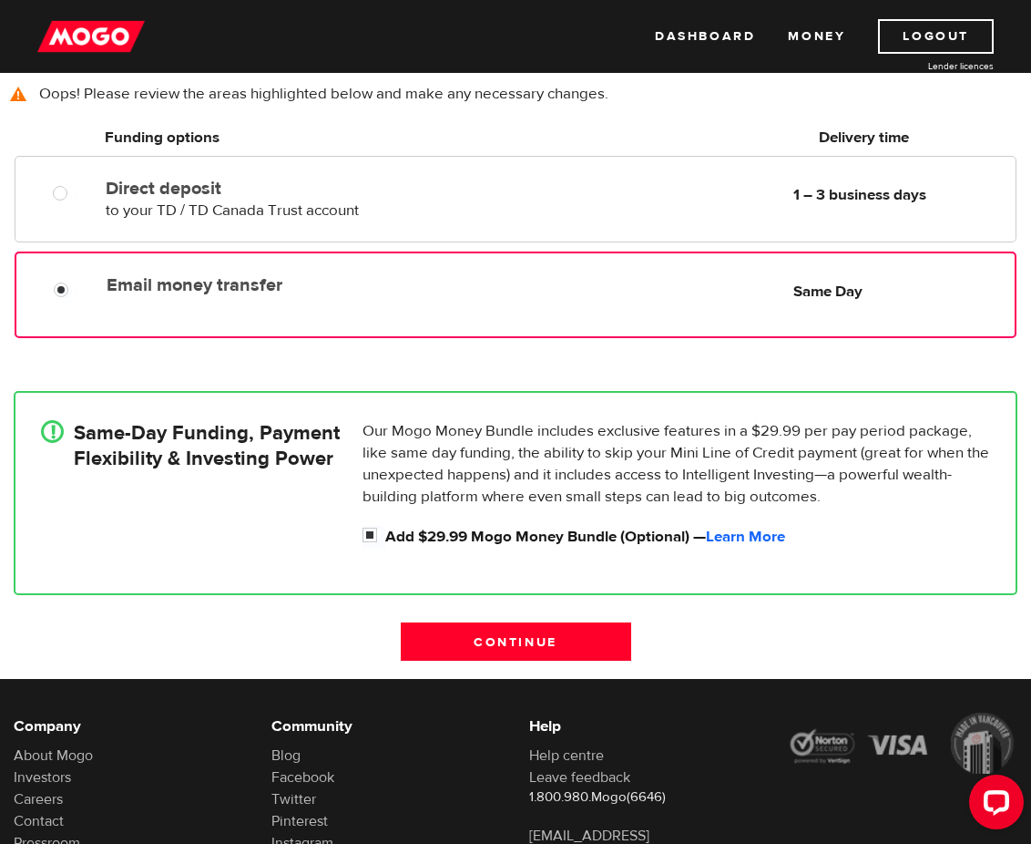
click at [307, 365] on div "! Same-Day Funding, Payment Flexibility & Investing Power Our Mogo Money Bundle…" at bounding box center [515, 493] width 1031 height 259
click at [551, 643] on input "Continue" at bounding box center [516, 641] width 231 height 38
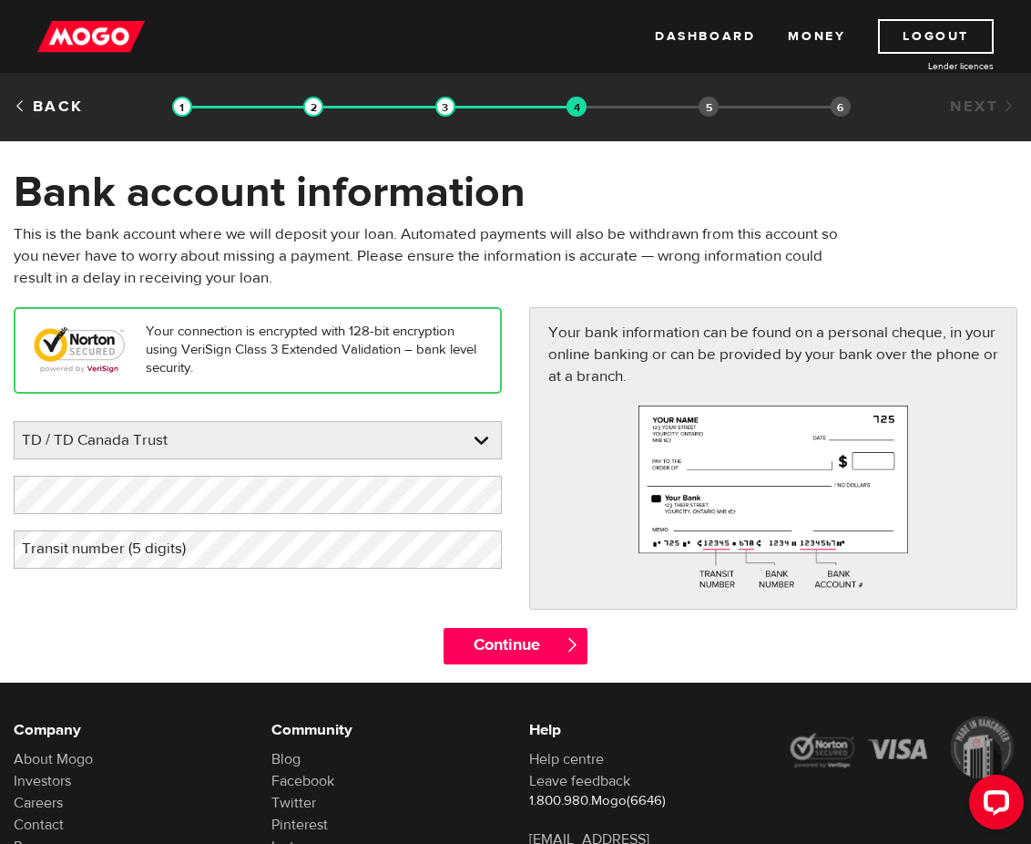
click at [148, 553] on label "Transit number (5 digits)" at bounding box center [119, 548] width 210 height 37
click at [300, 508] on div "Please enter your bank TD / TD Canada Trust BMO / Bank of Montreal CIBC / Canad…" at bounding box center [258, 495] width 488 height 148
click at [498, 494] on link at bounding box center [483, 495] width 37 height 38
click at [505, 657] on input "Continue" at bounding box center [516, 646] width 145 height 36
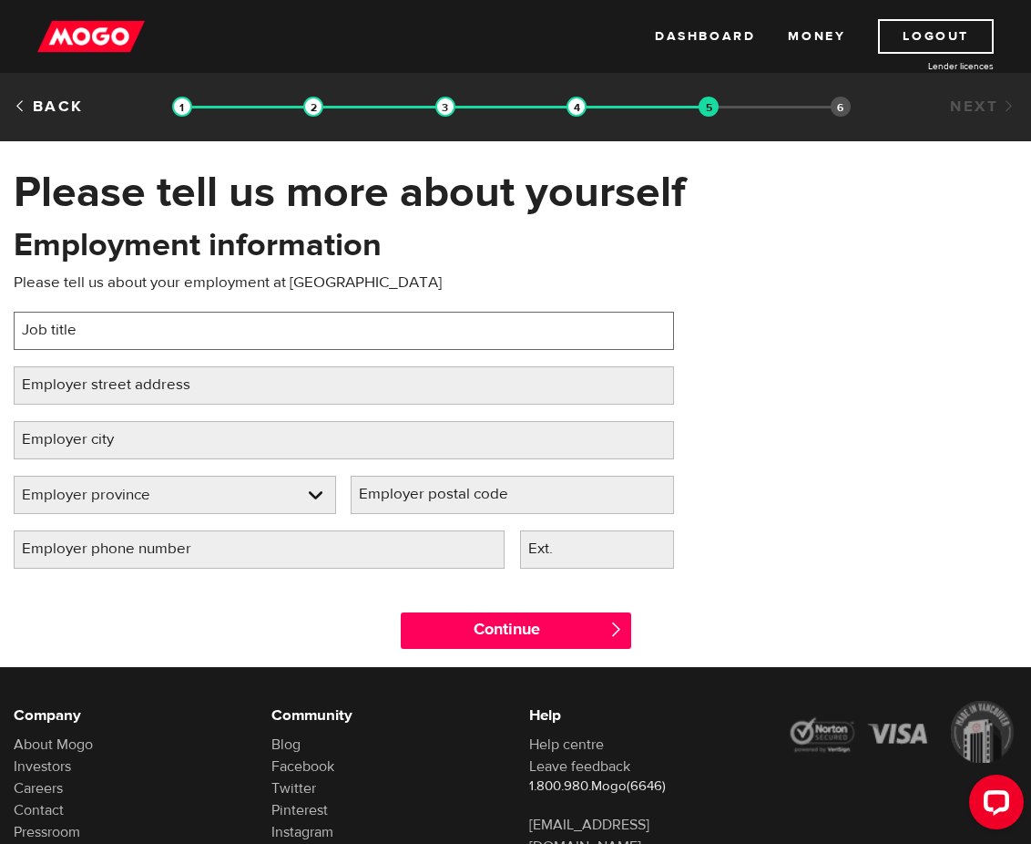
click at [147, 333] on input "Job title" at bounding box center [344, 331] width 661 height 38
type input "c"
type input "Constituency Assistant"
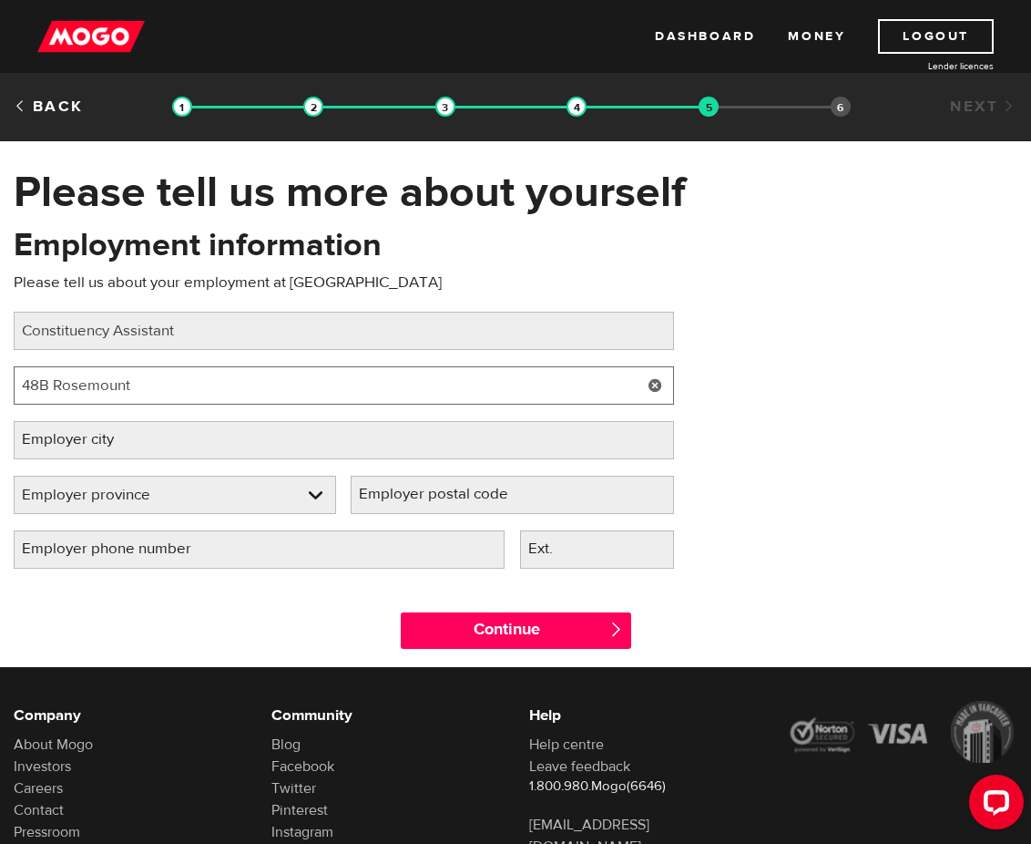
type input "48B Rosemount"
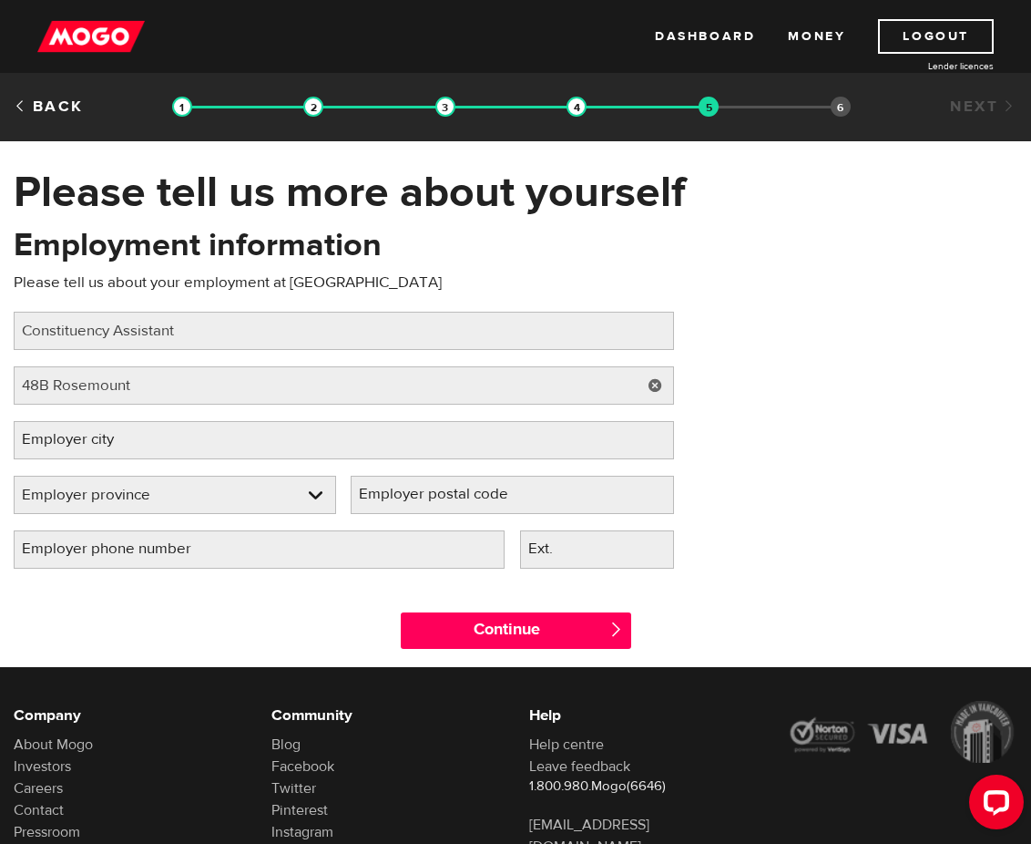
click at [94, 438] on label "Employer city" at bounding box center [83, 439] width 138 height 37
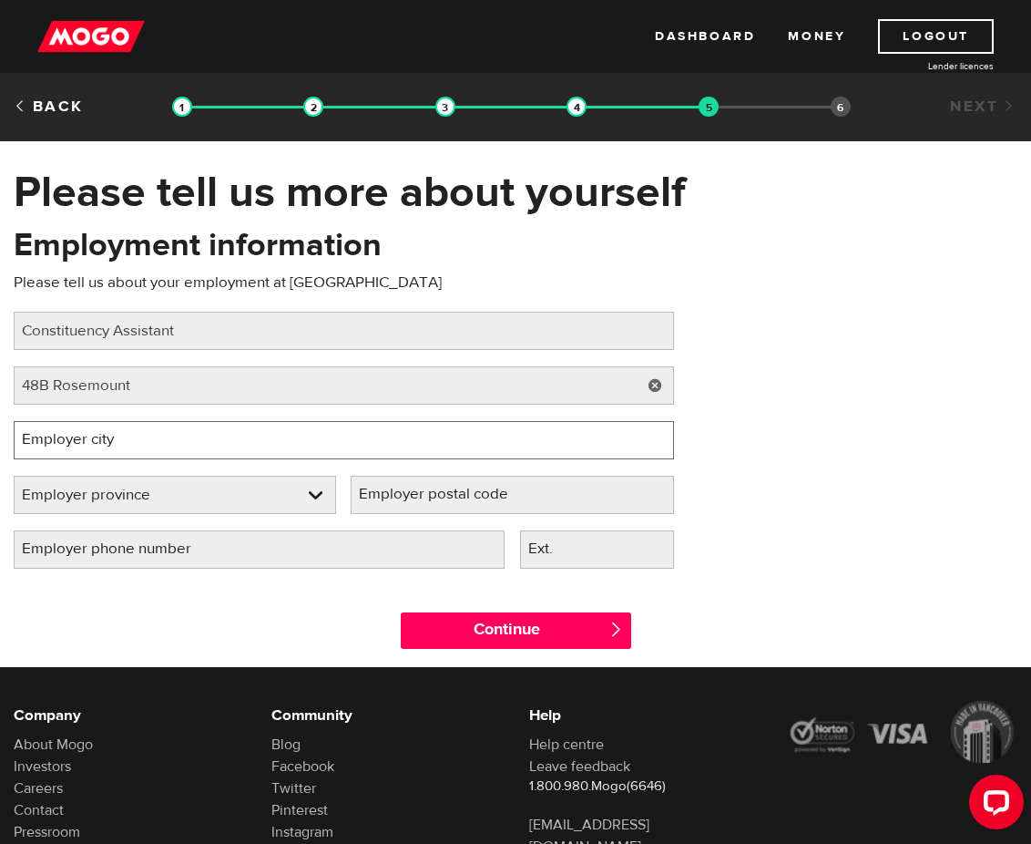
click at [94, 438] on input "Employer city" at bounding box center [344, 440] width 661 height 38
type input "Toronto"
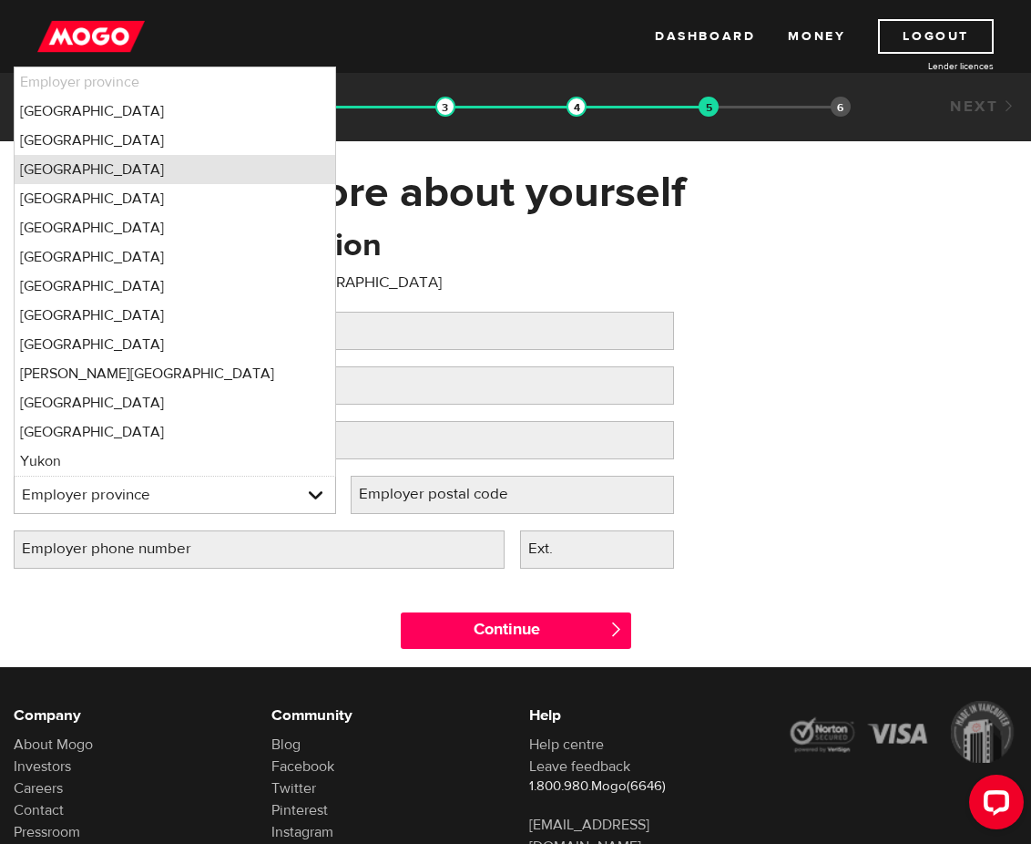
click at [66, 172] on li "Ontario" at bounding box center [175, 169] width 321 height 29
select select "ON"
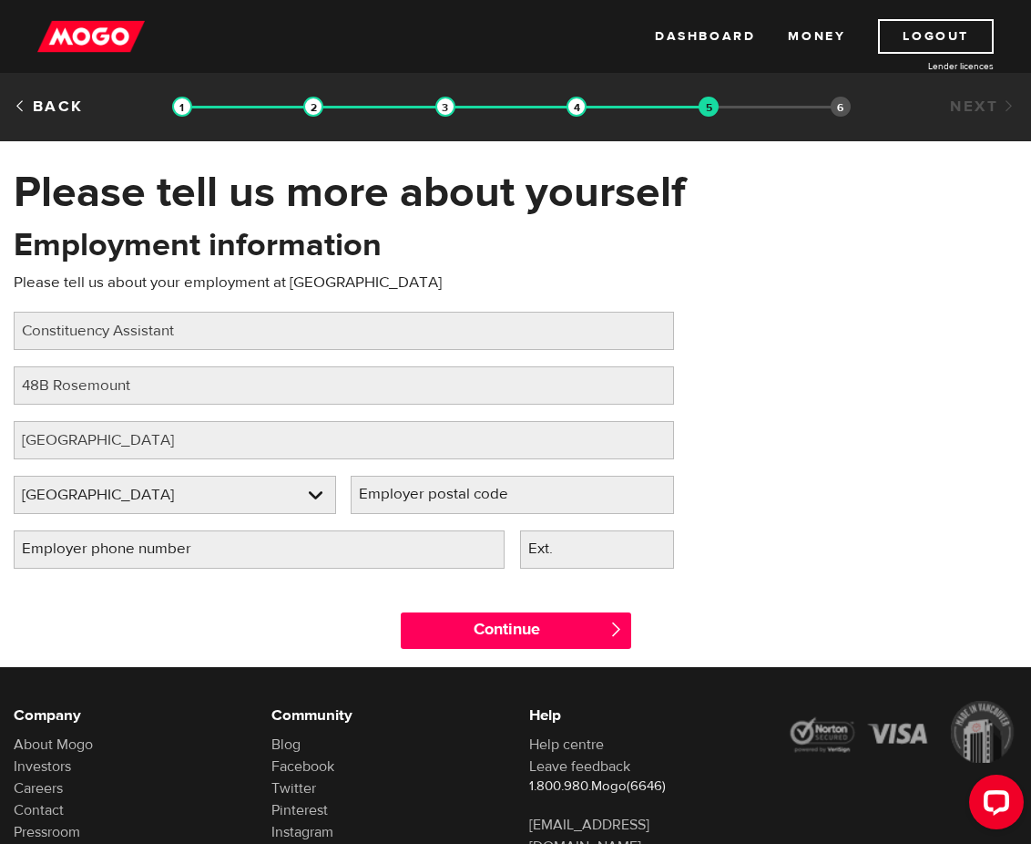
click at [449, 502] on label "Employer postal code" at bounding box center [448, 494] width 195 height 37
click at [449, 502] on input "Employer postal code" at bounding box center [512, 495] width 323 height 38
click at [445, 482] on label "Employer postal code" at bounding box center [448, 494] width 195 height 37
click at [445, 482] on input "Employer postal code" at bounding box center [512, 495] width 323 height 38
drag, startPoint x: 440, startPoint y: 492, endPoint x: 383, endPoint y: 495, distance: 57.5
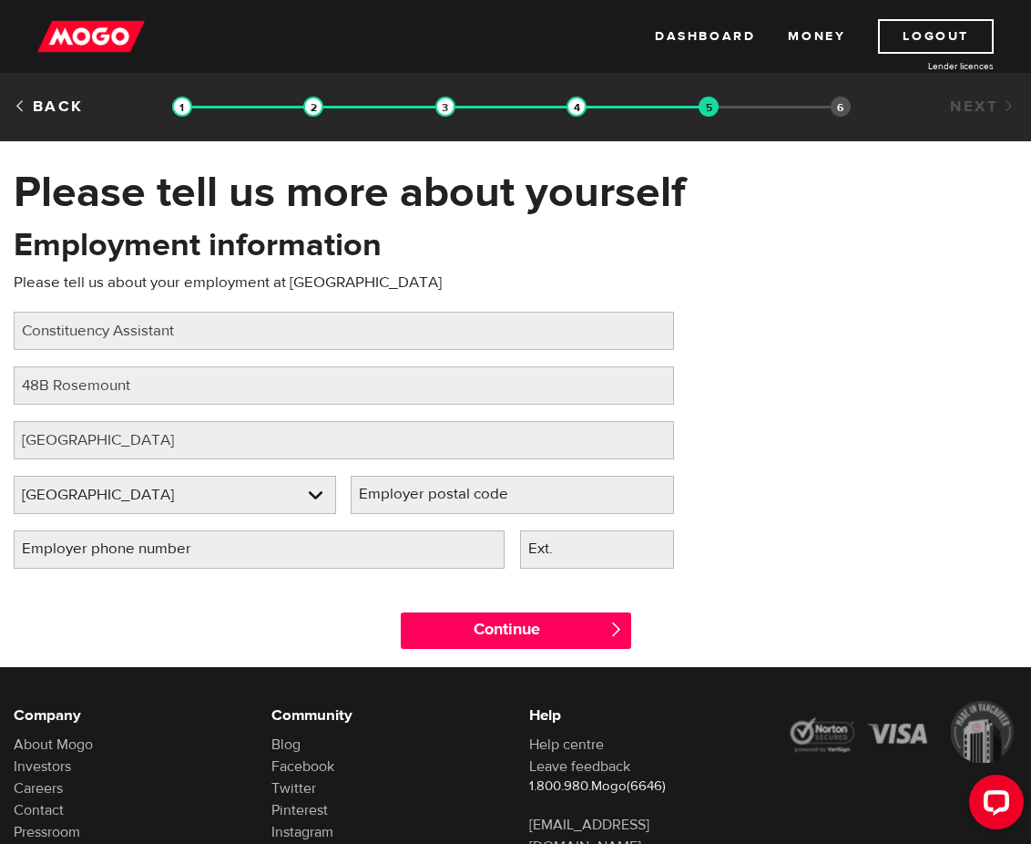
click at [383, 495] on label "Employer postal code" at bounding box center [448, 494] width 195 height 37
click at [383, 495] on input "Employer postal code" at bounding box center [512, 495] width 323 height 38
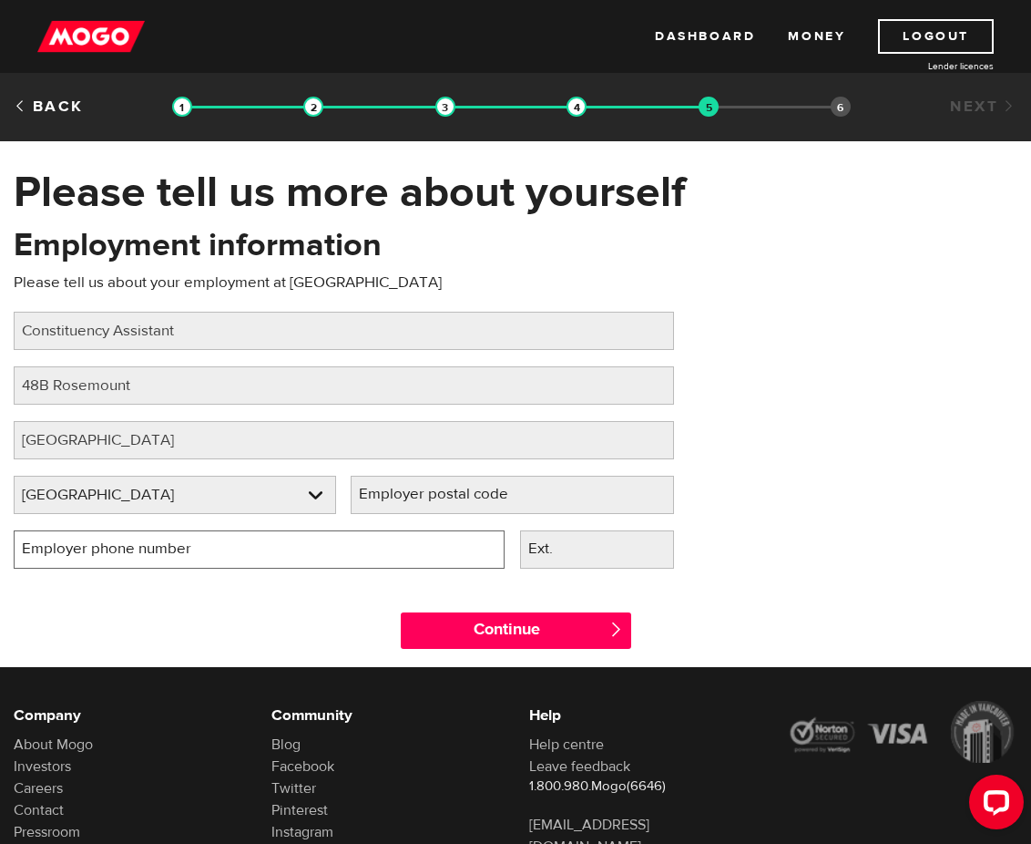
drag, startPoint x: 383, startPoint y: 495, endPoint x: 344, endPoint y: 528, distance: 51.7
click at [326, 540] on input "Employer phone number" at bounding box center [259, 549] width 491 height 38
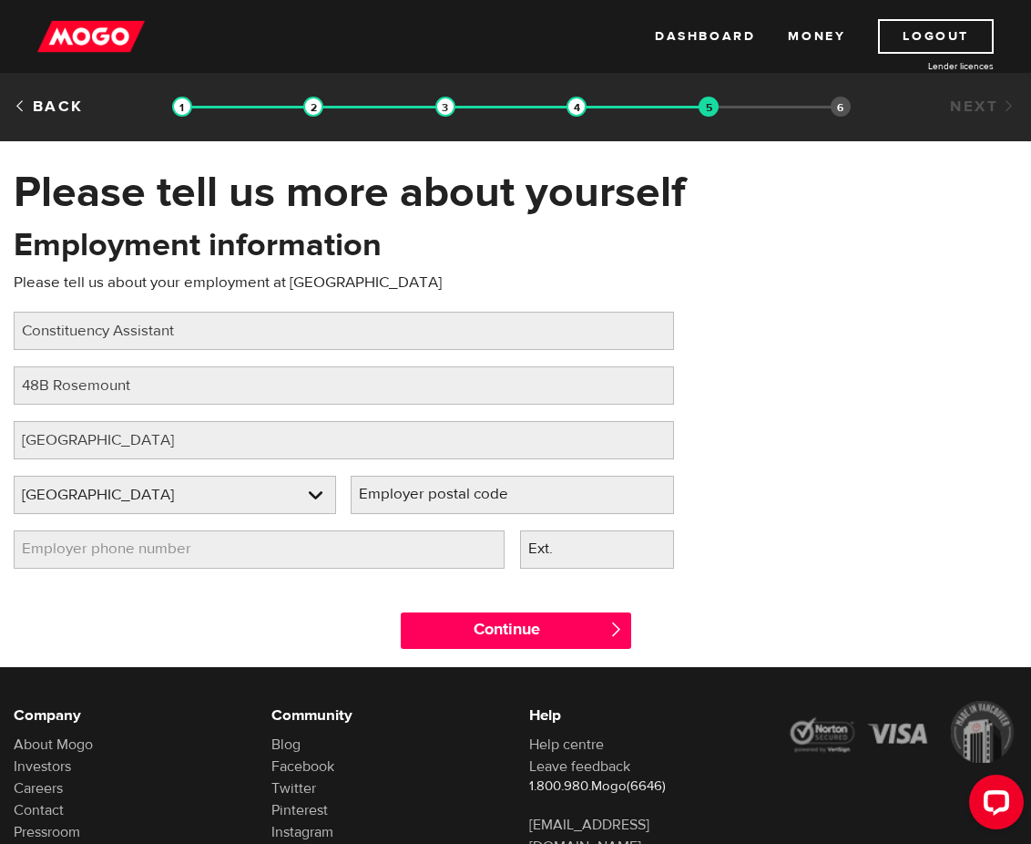
click at [414, 493] on label "Employer postal code" at bounding box center [448, 494] width 195 height 37
click at [414, 493] on input "Employer postal code" at bounding box center [512, 495] width 323 height 38
click at [414, 493] on label "Employer postal code" at bounding box center [448, 494] width 195 height 37
click at [414, 493] on input "Employer postal code" at bounding box center [512, 495] width 323 height 38
type input "m9n 3b3"
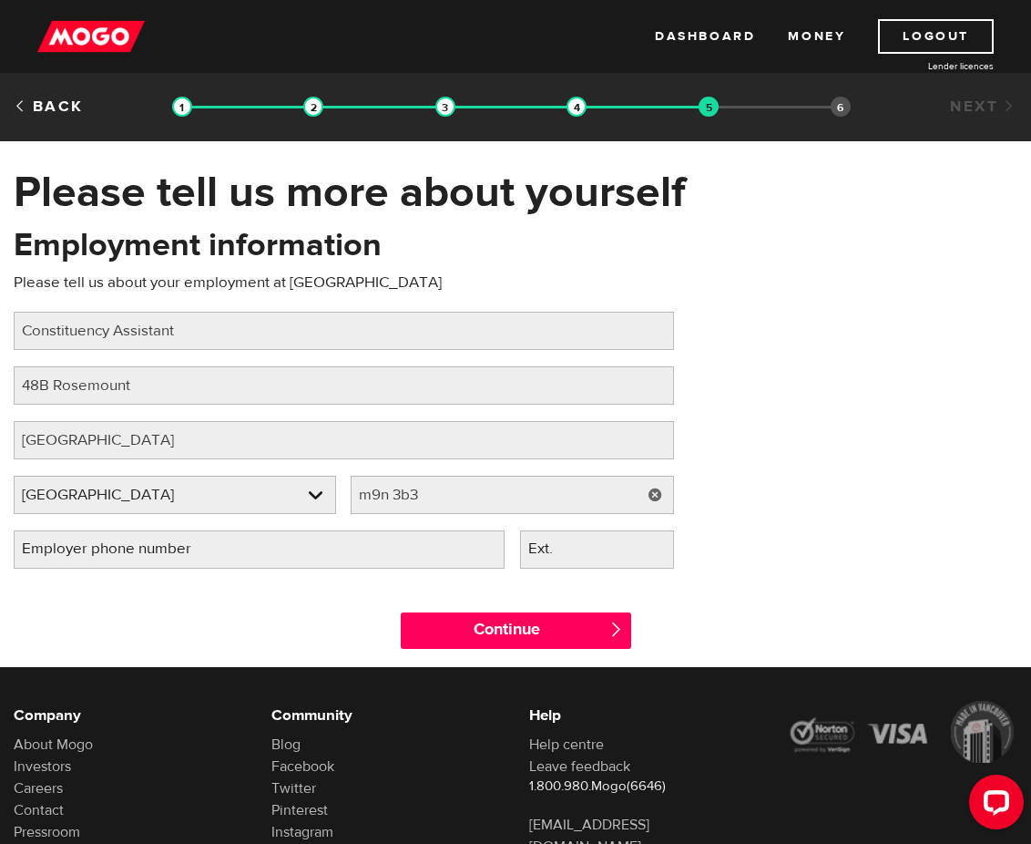
click at [307, 587] on div "Continue " at bounding box center [515, 626] width 1031 height 82
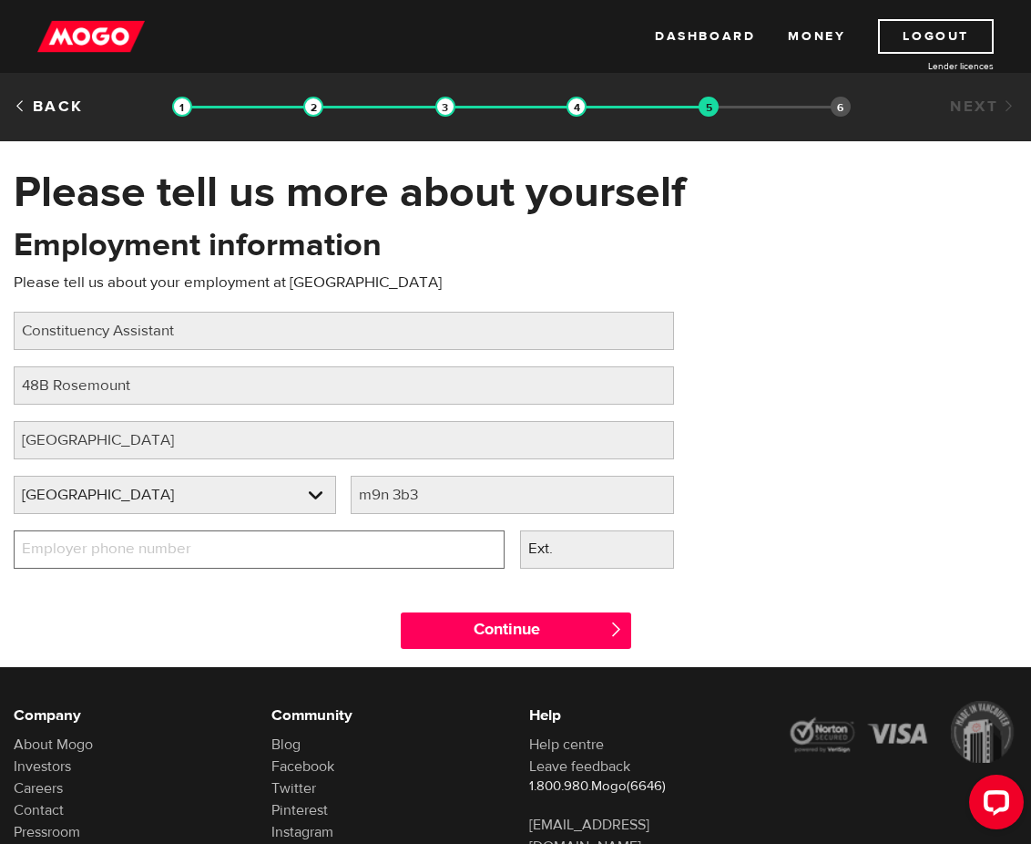
click at [291, 555] on input "Employer phone number" at bounding box center [259, 549] width 491 height 38
type input "(416) 656-2526"
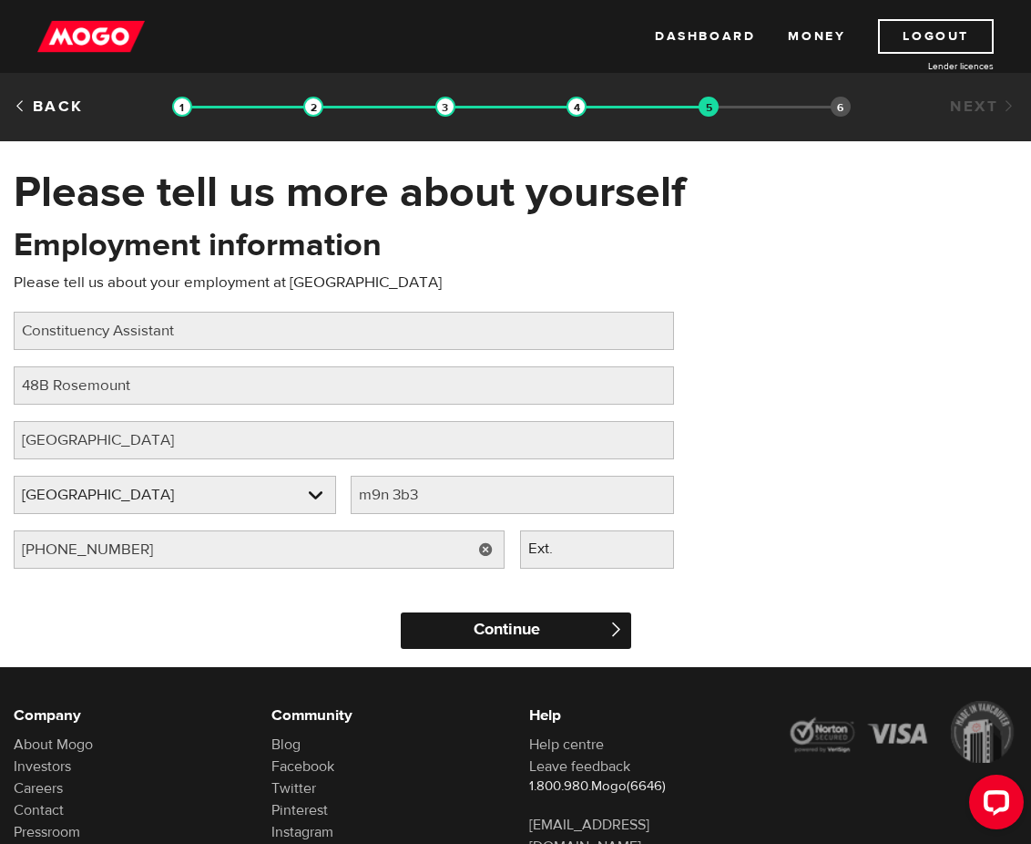
click at [461, 615] on input "Continue" at bounding box center [516, 630] width 231 height 36
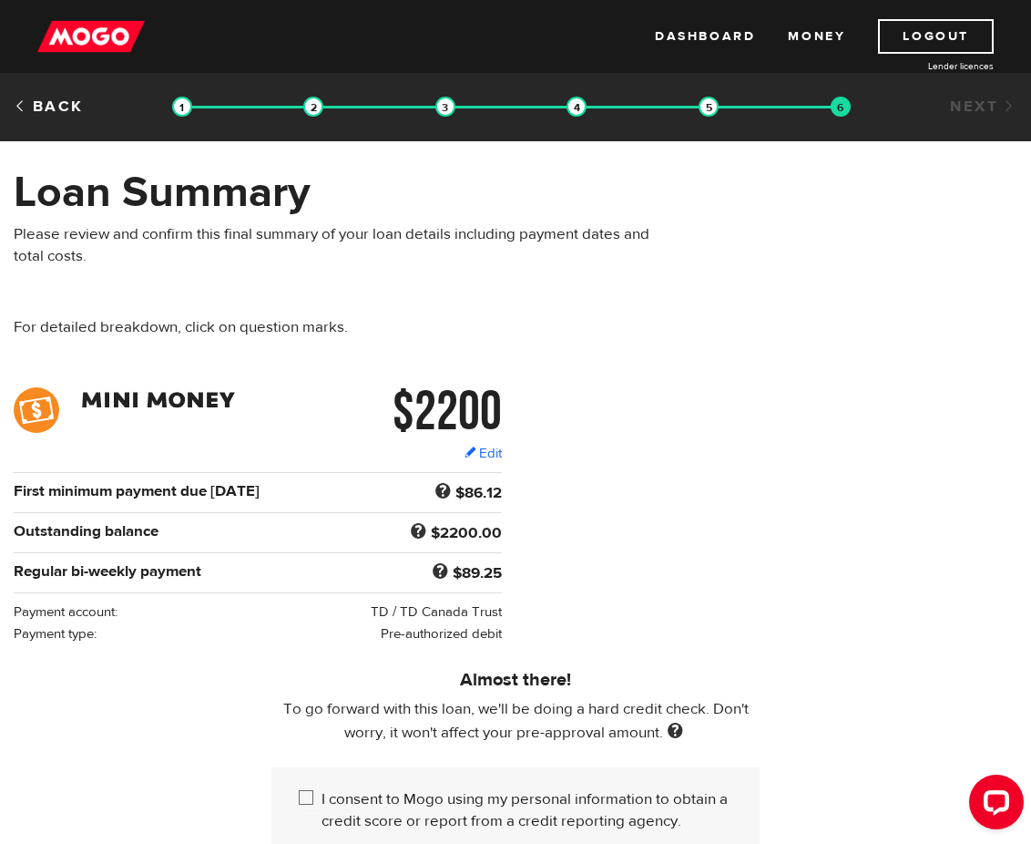
click at [307, 792] on input "I consent to Mogo using my personal information to obtain a credit score or rep…" at bounding box center [310, 799] width 23 height 23
checkbox input "true"
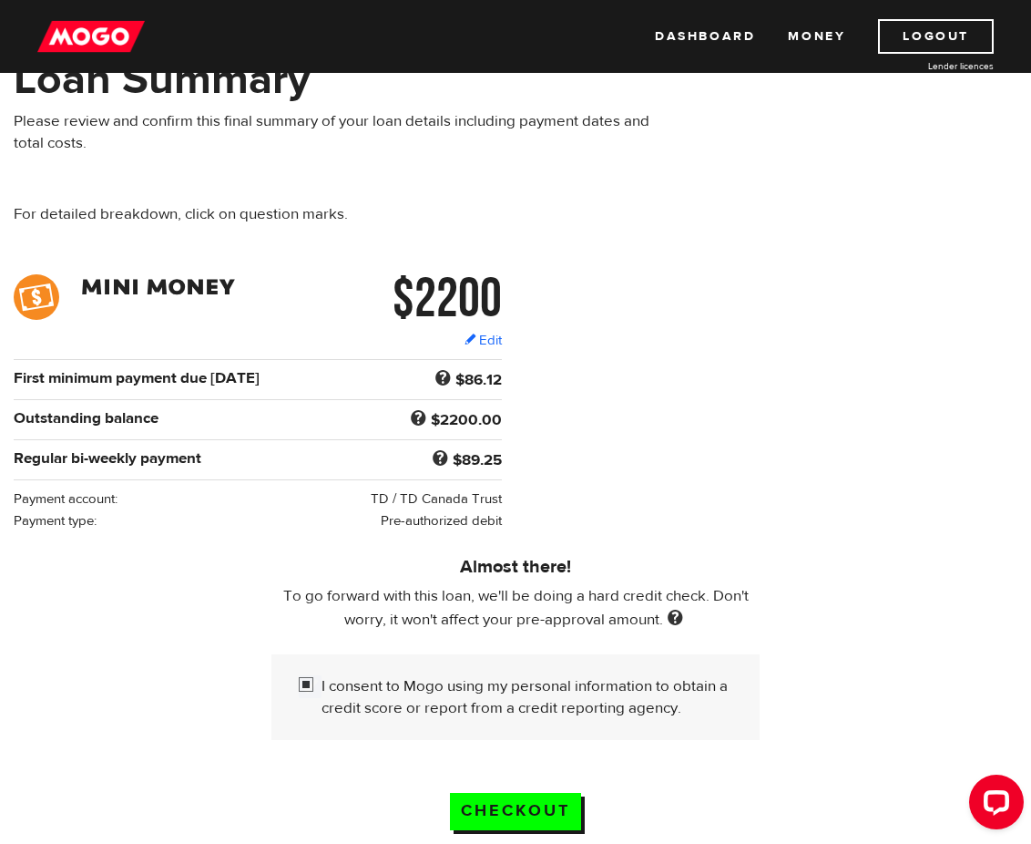
scroll to position [424, 0]
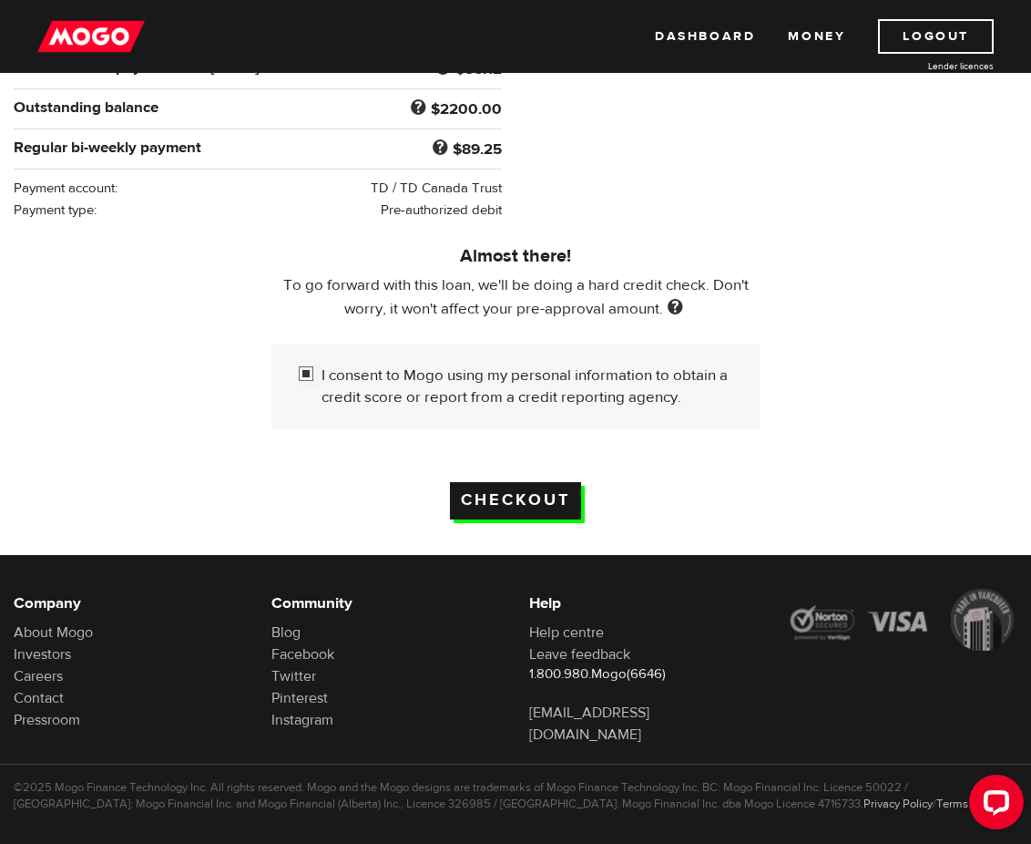
click at [564, 494] on input "Checkout" at bounding box center [515, 500] width 131 height 37
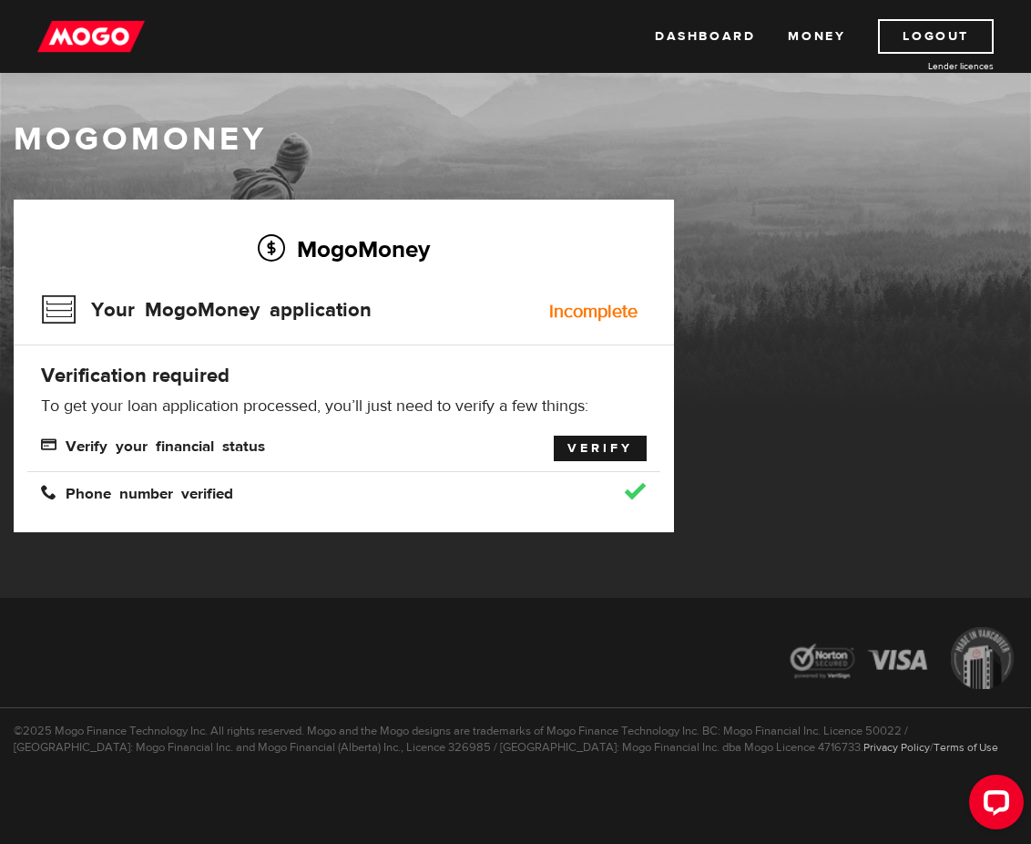
click at [598, 443] on link "Verify" at bounding box center [600, 449] width 93 height 26
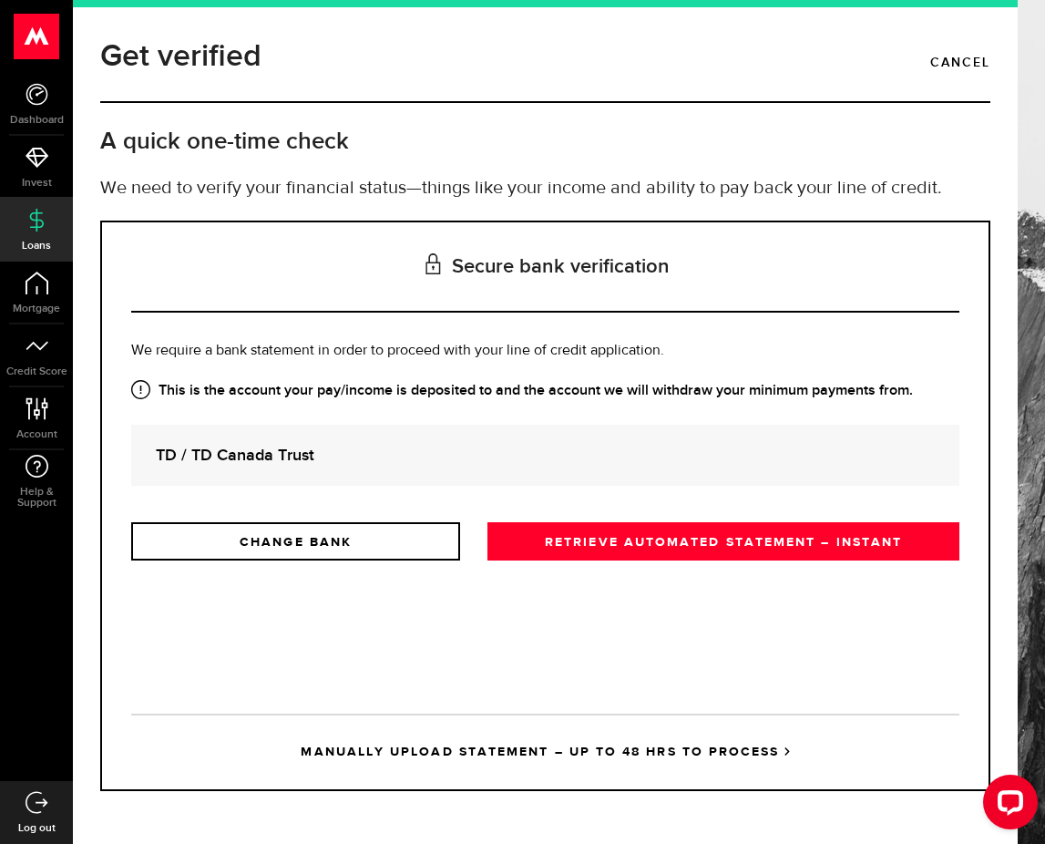
click at [477, 458] on strong "TD / TD Canada Trust" at bounding box center [545, 455] width 779 height 25
click at [246, 444] on strong "TD / TD Canada Trust" at bounding box center [545, 455] width 779 height 25
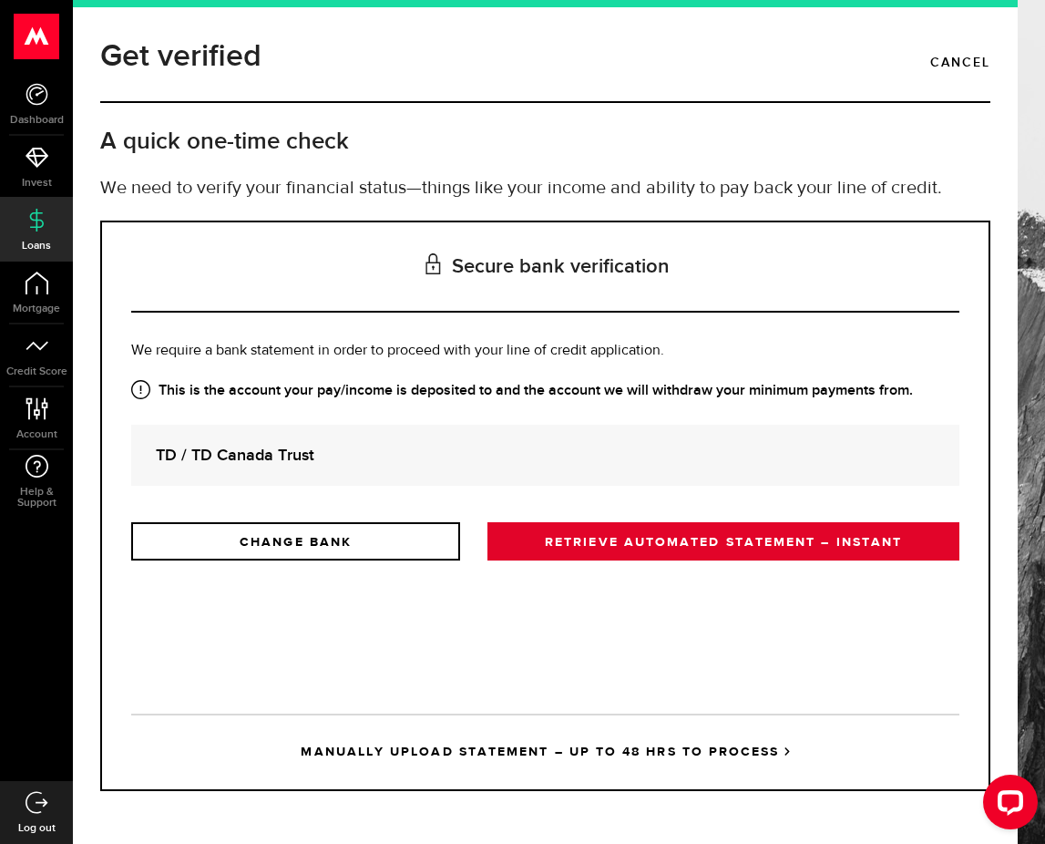
click at [523, 539] on link "RETRIEVE AUTOMATED STATEMENT – INSTANT" at bounding box center [723, 541] width 472 height 38
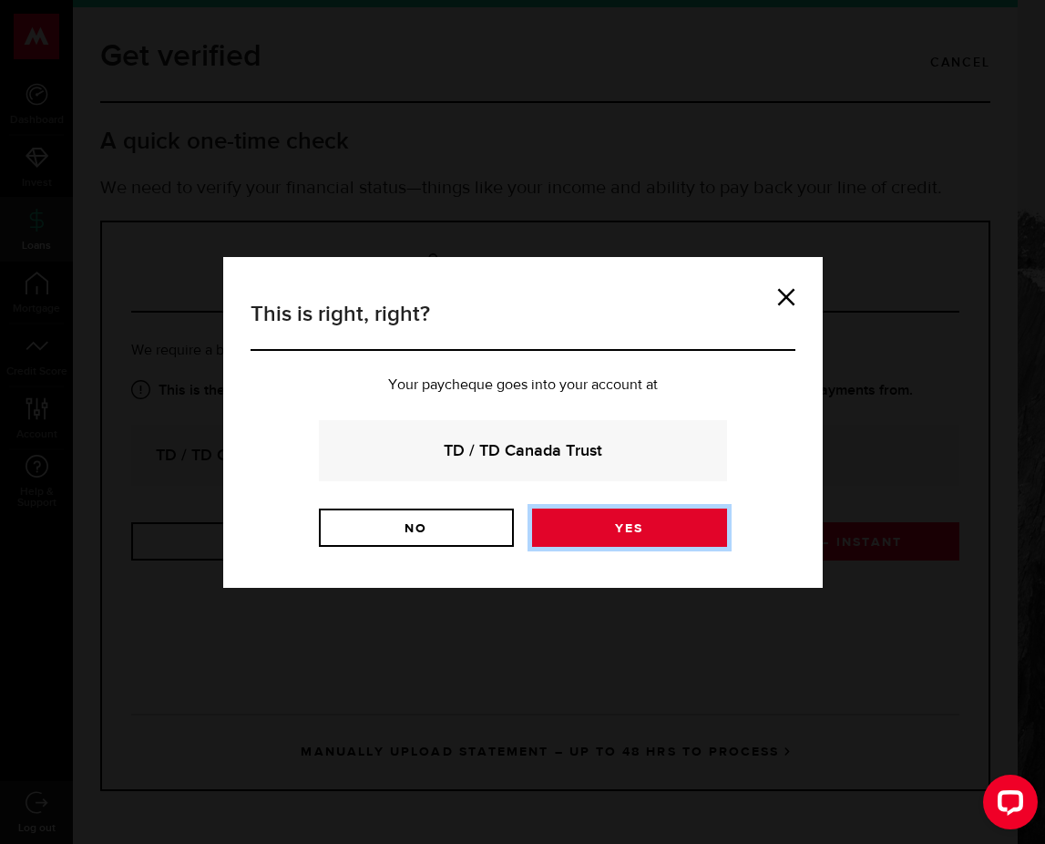
click at [584, 531] on link "Yes" at bounding box center [629, 527] width 195 height 38
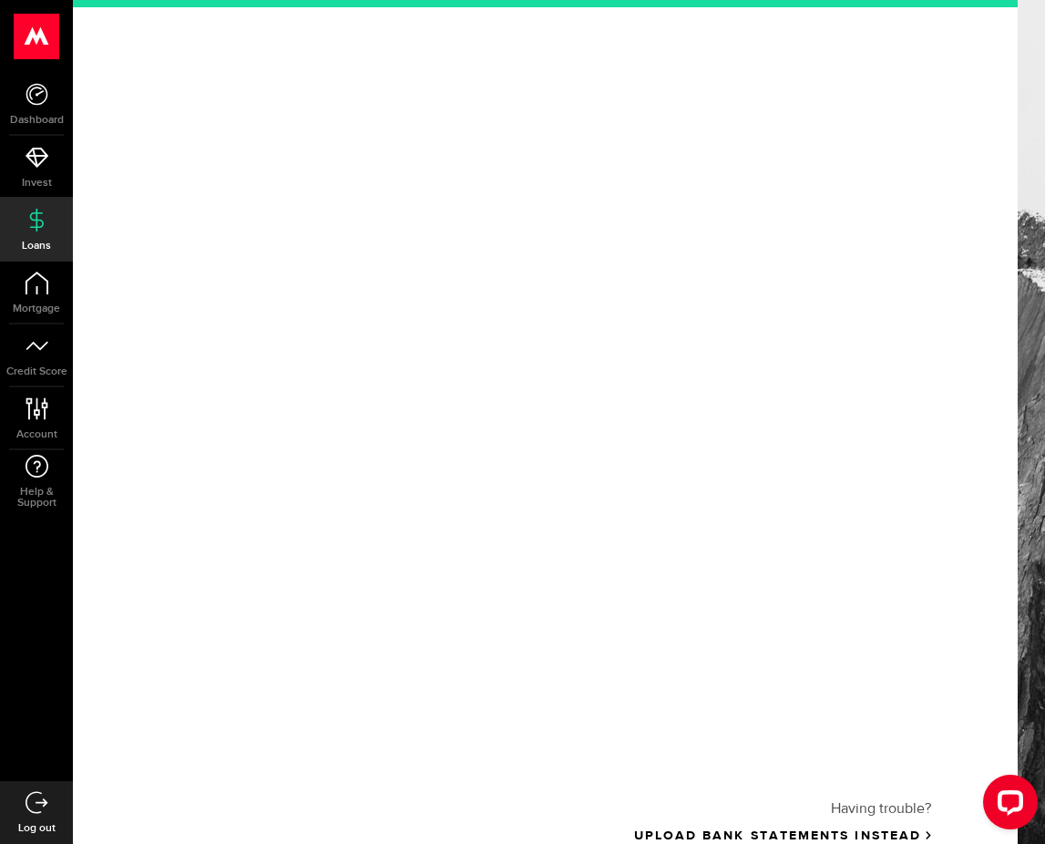
scroll to position [182, 0]
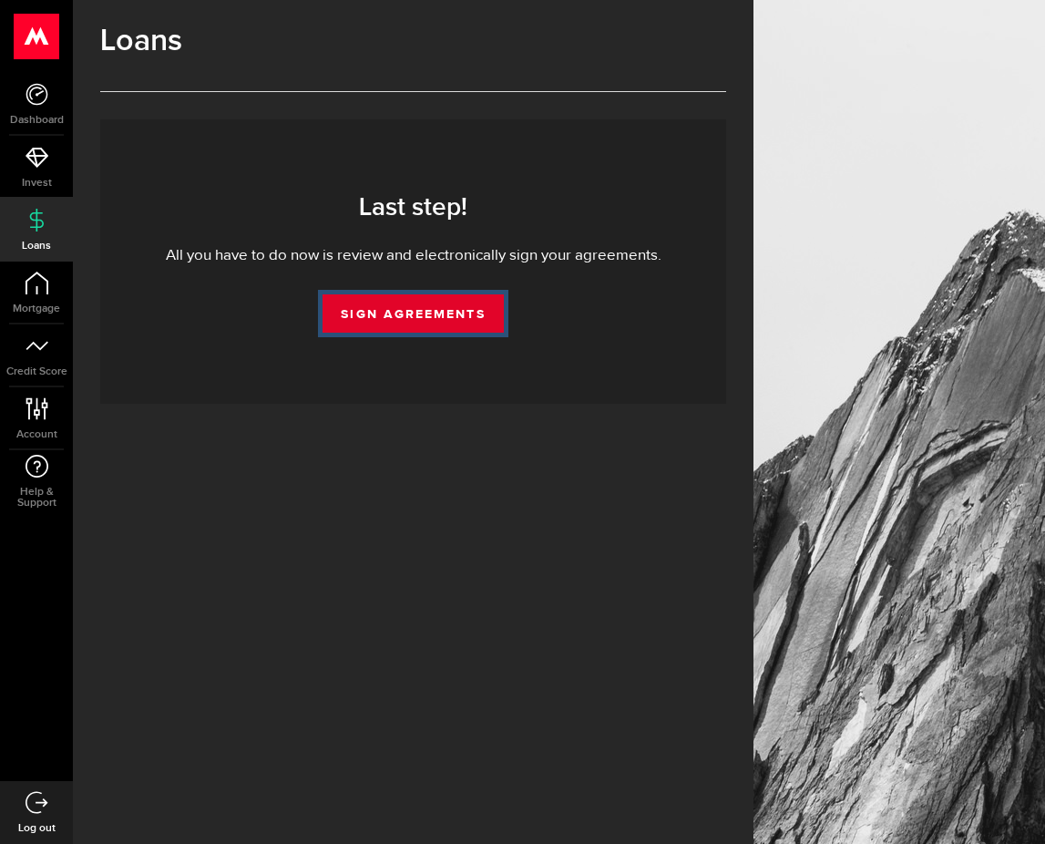
click at [388, 324] on link "Sign Agreements" at bounding box center [413, 313] width 180 height 38
click at [457, 316] on link "Sign Agreements" at bounding box center [413, 313] width 180 height 38
click at [406, 303] on link "Sign Agreements" at bounding box center [413, 313] width 180 height 38
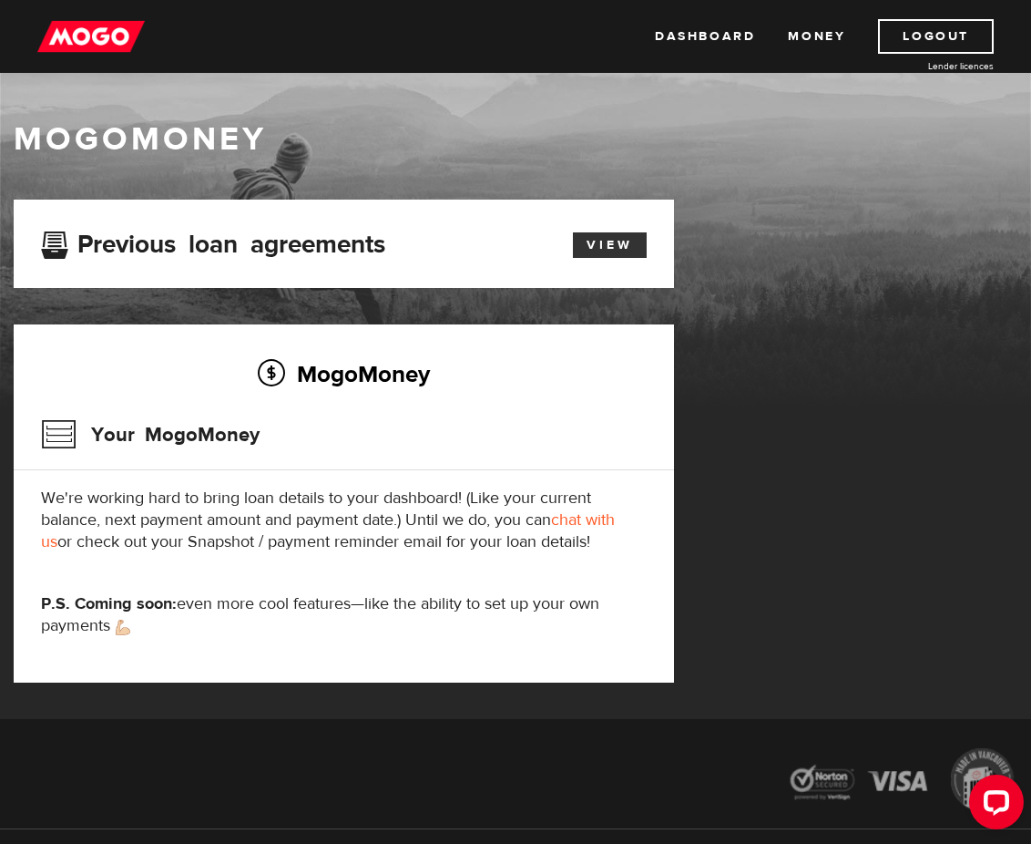
click at [627, 247] on link "View" at bounding box center [610, 245] width 74 height 26
